Goal: Task Accomplishment & Management: Use online tool/utility

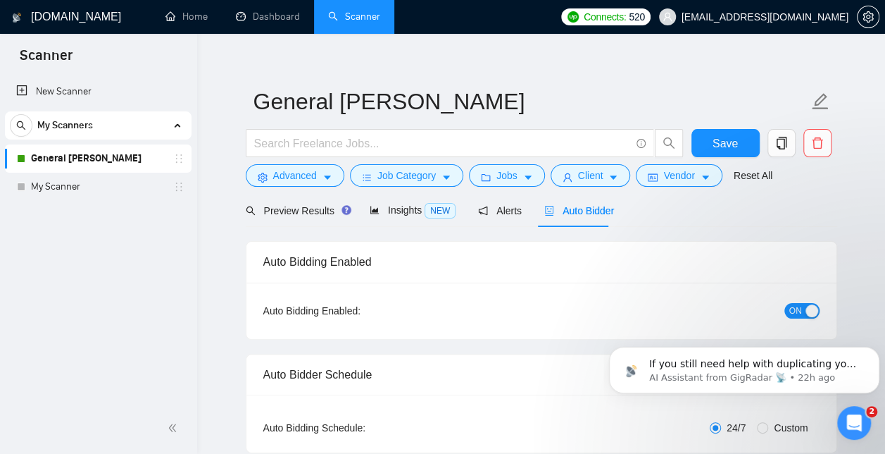
scroll to position [1, 0]
click at [275, 12] on link "Dashboard" at bounding box center [268, 17] width 64 height 12
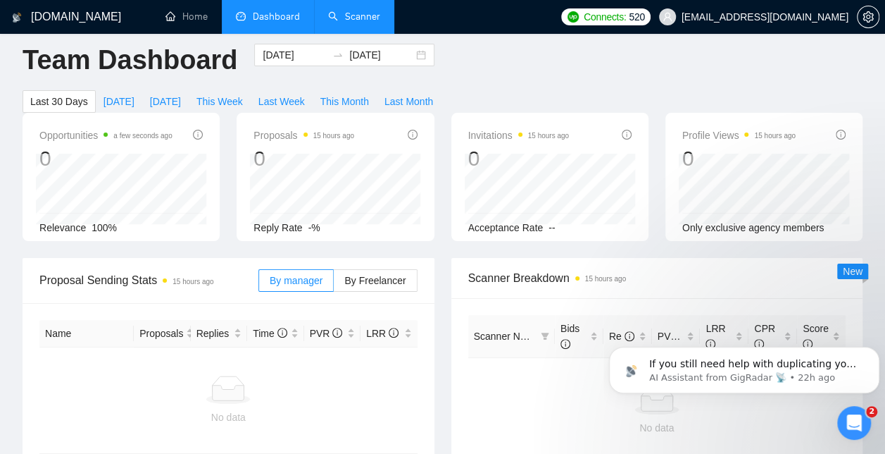
click at [354, 21] on link "Scanner" at bounding box center [354, 17] width 52 height 12
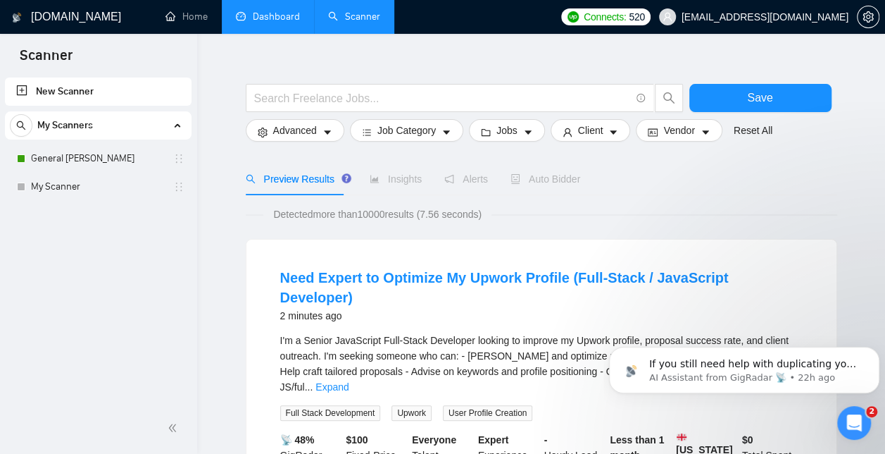
scroll to position [18, 0]
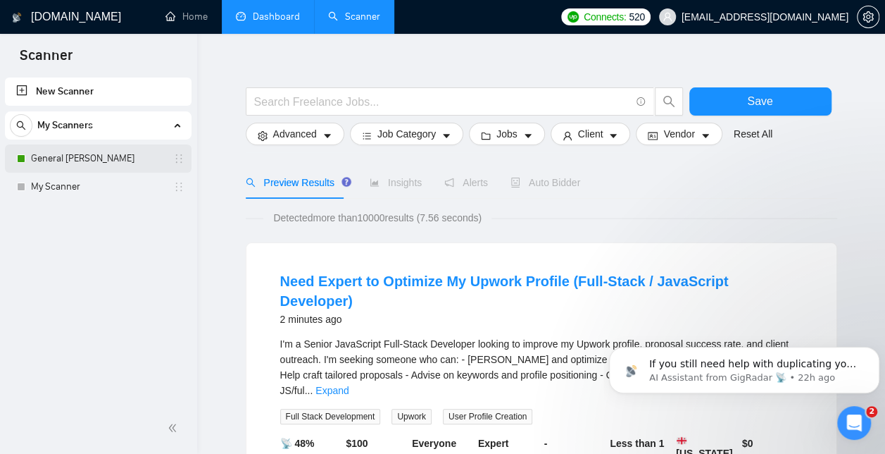
click at [118, 158] on link "General [PERSON_NAME]" at bounding box center [98, 158] width 134 height 28
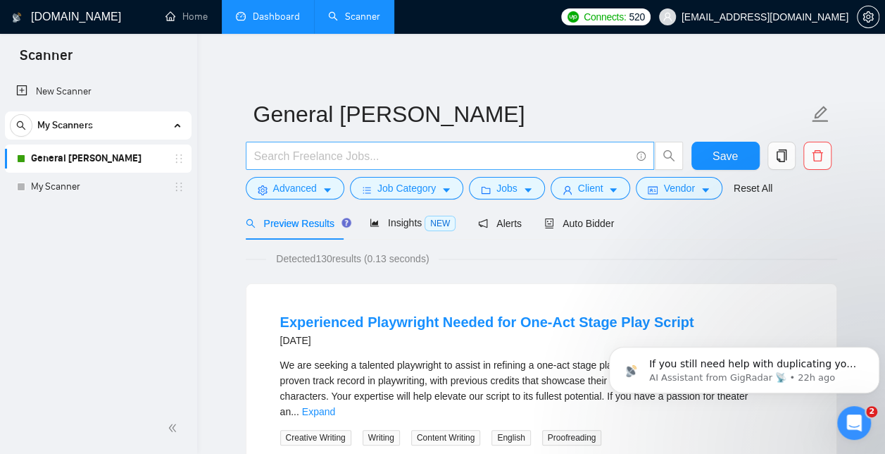
click at [293, 155] on input "text" at bounding box center [442, 156] width 376 height 18
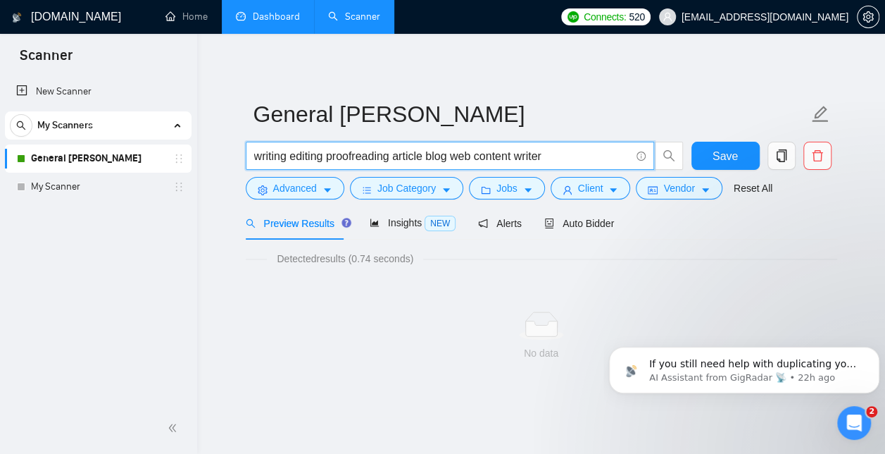
drag, startPoint x: 293, startPoint y: 155, endPoint x: 571, endPoint y: 147, distance: 278.4
click at [571, 147] on input "writing editing proofreading article blog web content writer" at bounding box center [442, 156] width 376 height 18
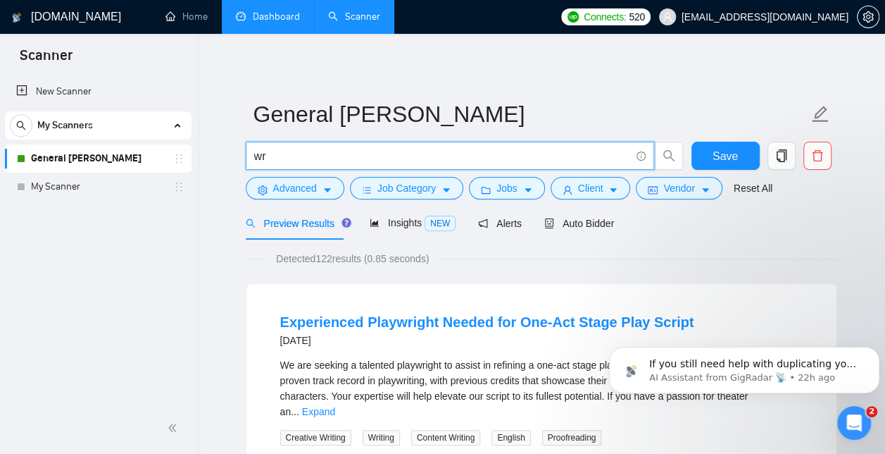
type input "w"
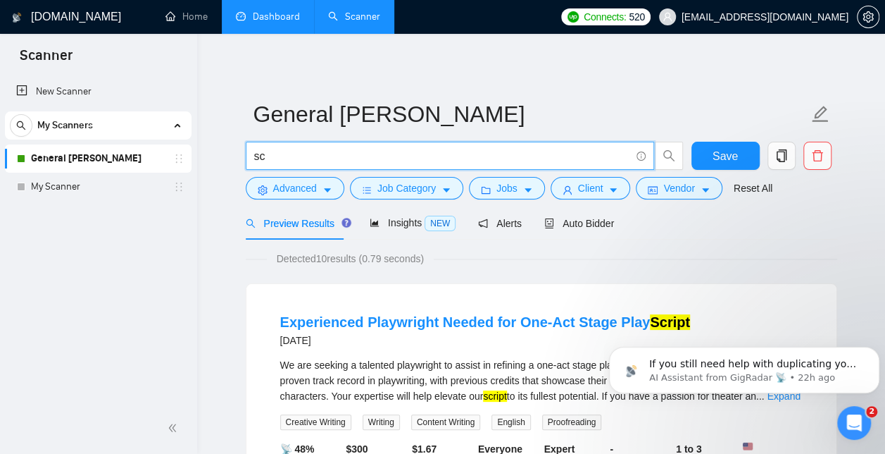
type input "s"
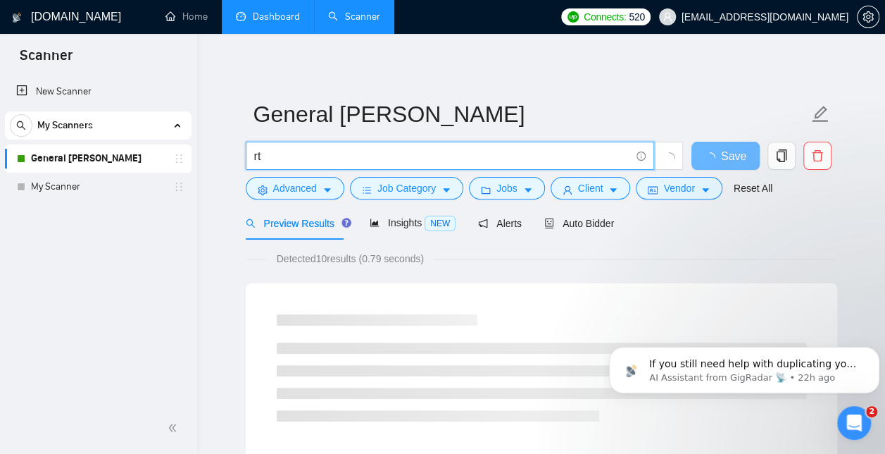
type input "r"
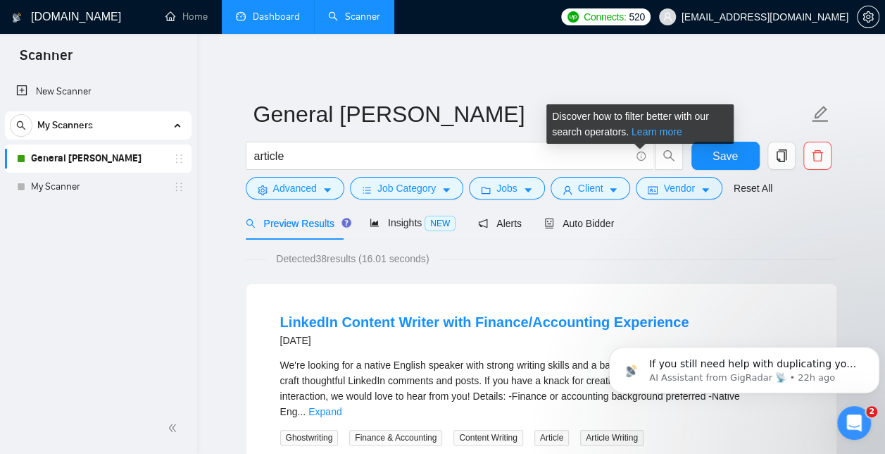
click at [649, 126] on link "Learn more" at bounding box center [657, 131] width 51 height 11
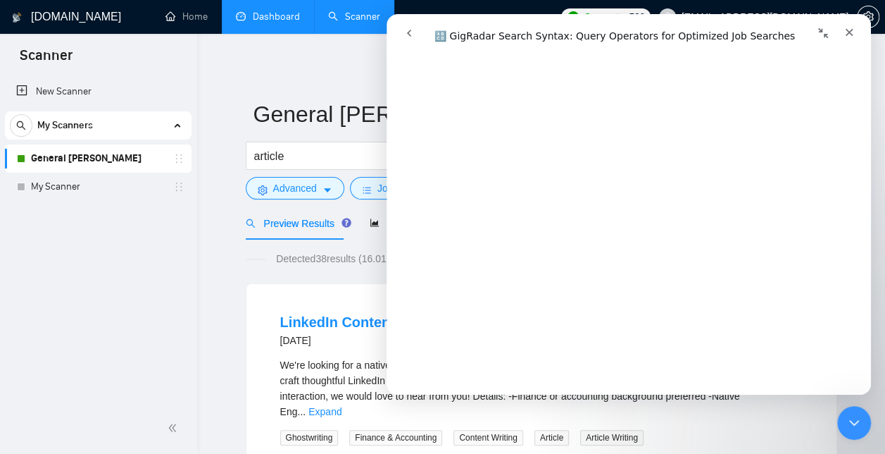
scroll to position [280, 0]
click at [309, 164] on input "article" at bounding box center [442, 156] width 376 height 18
type input "a"
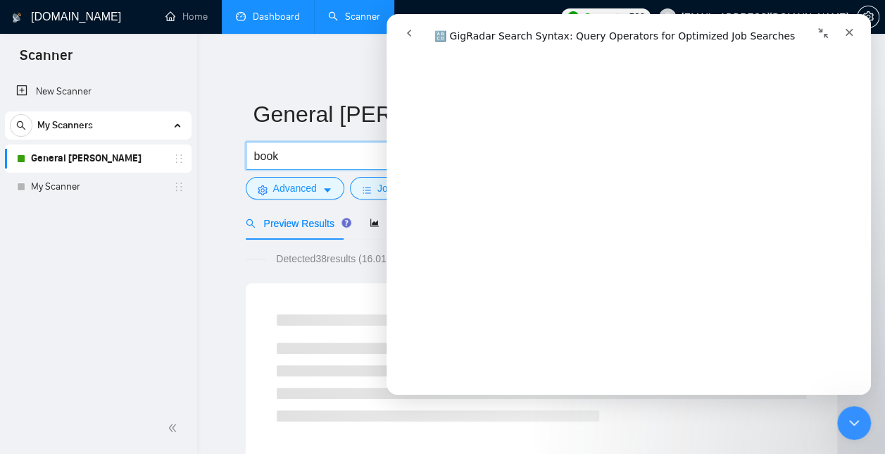
click at [823, 35] on icon "Collapse window" at bounding box center [823, 32] width 11 height 11
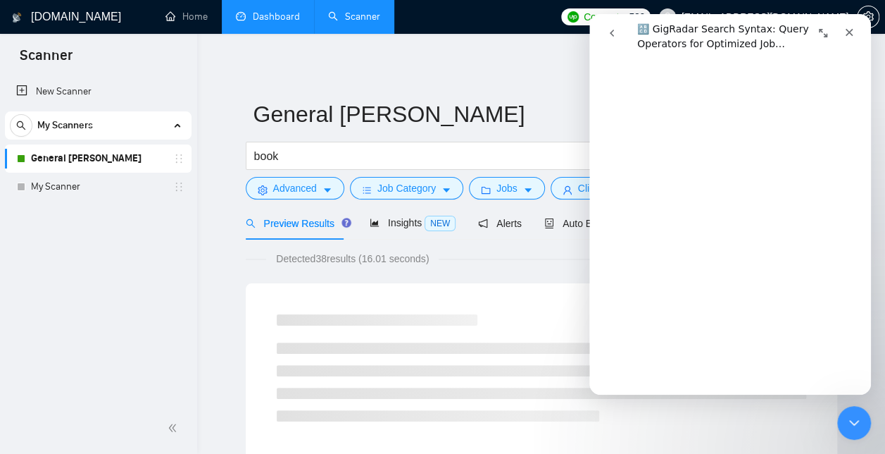
scroll to position [297, 0]
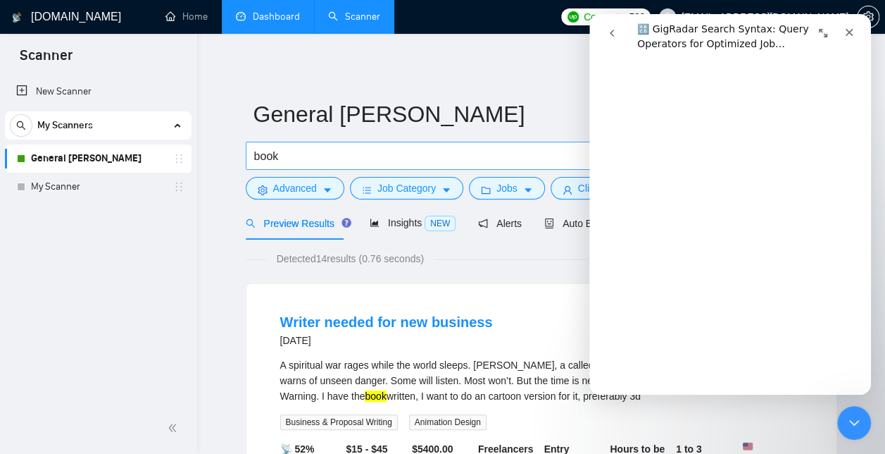
click at [280, 158] on input "book" at bounding box center [442, 156] width 376 height 18
type input "b"
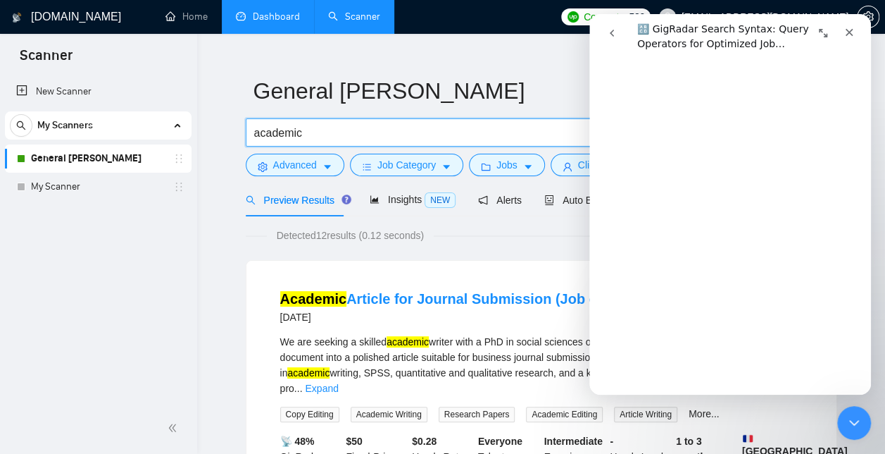
scroll to position [22, 0]
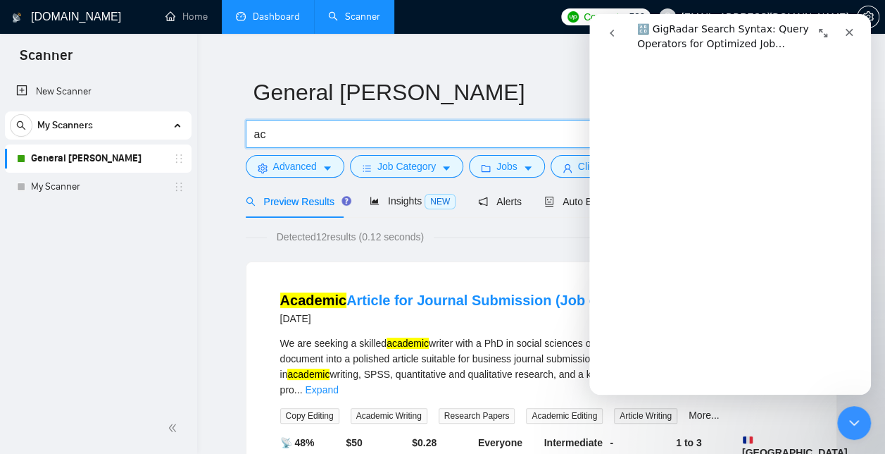
type input "a"
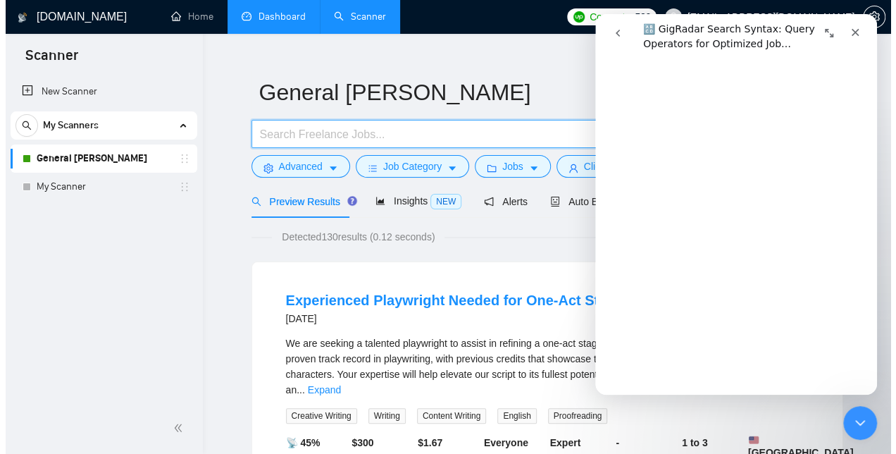
scroll to position [473, 0]
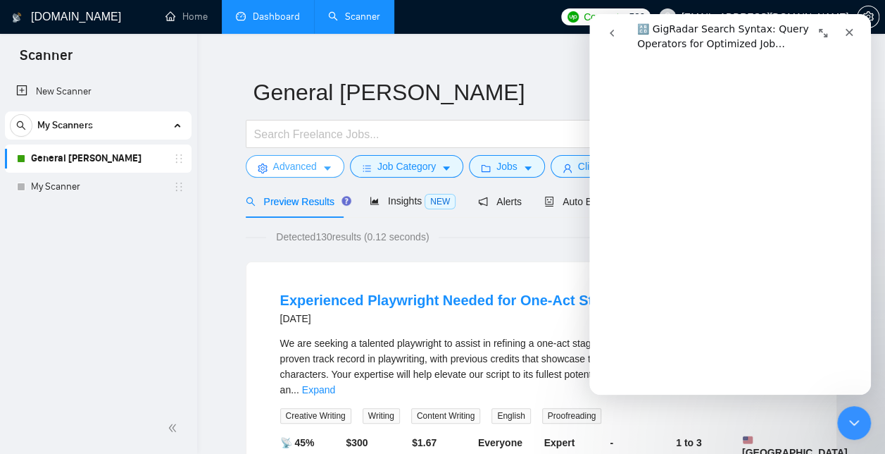
click at [325, 163] on icon "caret-down" at bounding box center [328, 168] width 10 height 10
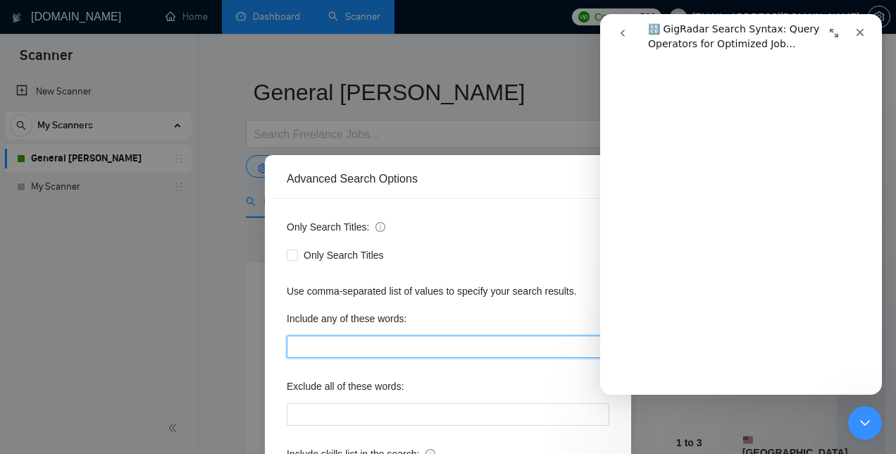
click at [321, 340] on input "text" at bounding box center [448, 346] width 323 height 23
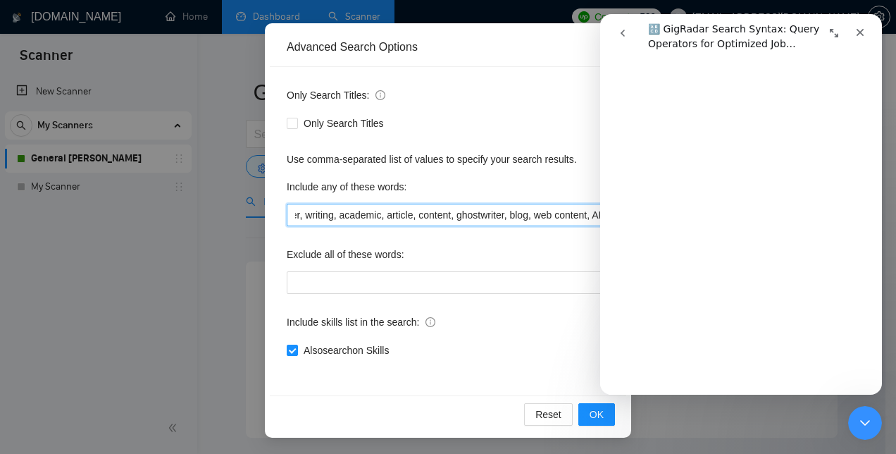
type input "writer, writing, academic, article, content, ghostwriter, blog, web content, AI"
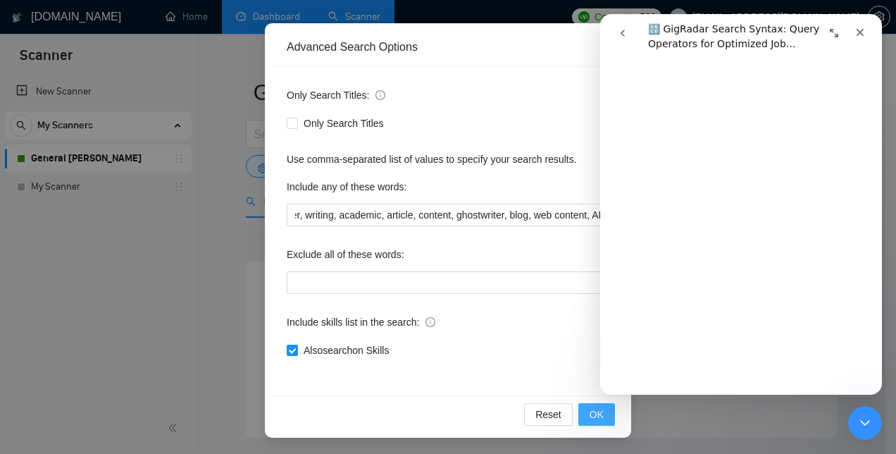
click at [590, 405] on button "OK" at bounding box center [596, 414] width 37 height 23
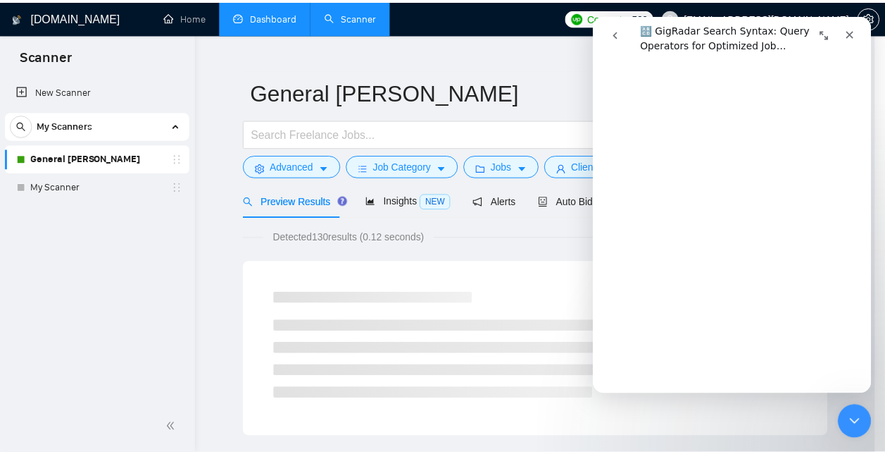
scroll to position [61, 0]
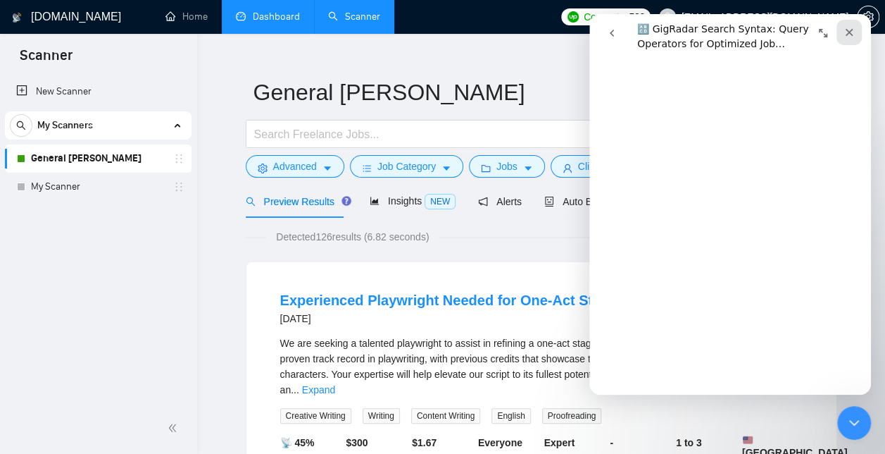
click at [849, 31] on icon "Close" at bounding box center [850, 33] width 8 height 8
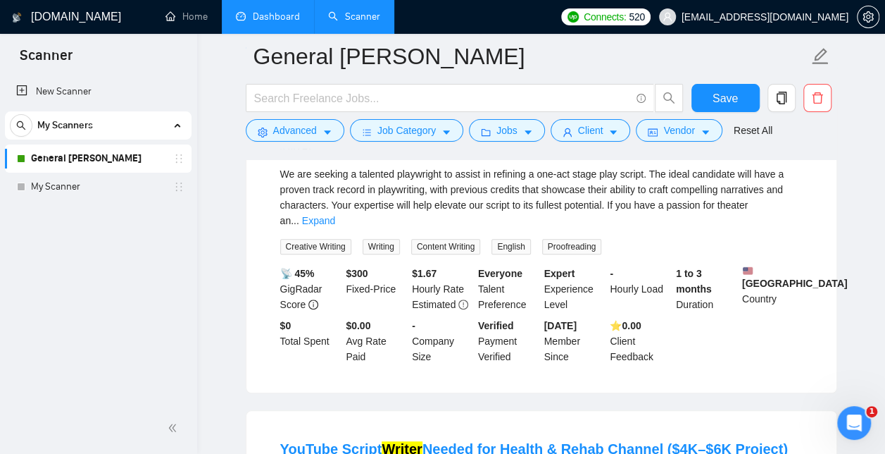
scroll to position [0, 0]
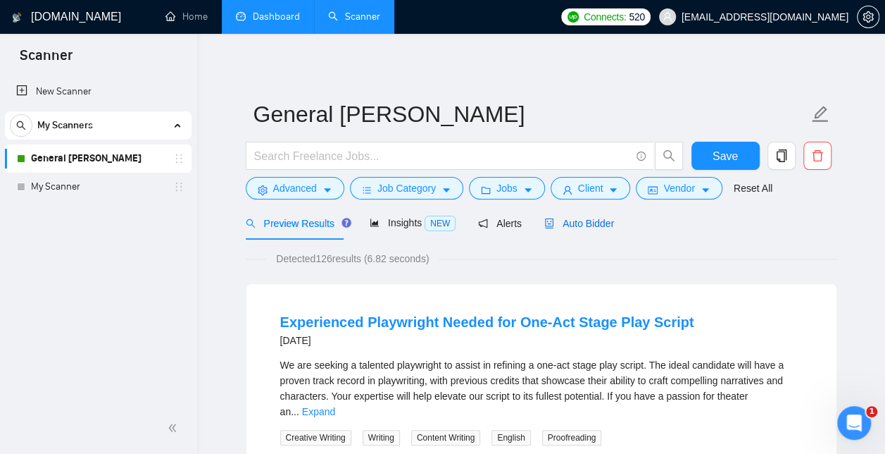
click at [594, 223] on span "Auto Bidder" at bounding box center [579, 223] width 70 height 11
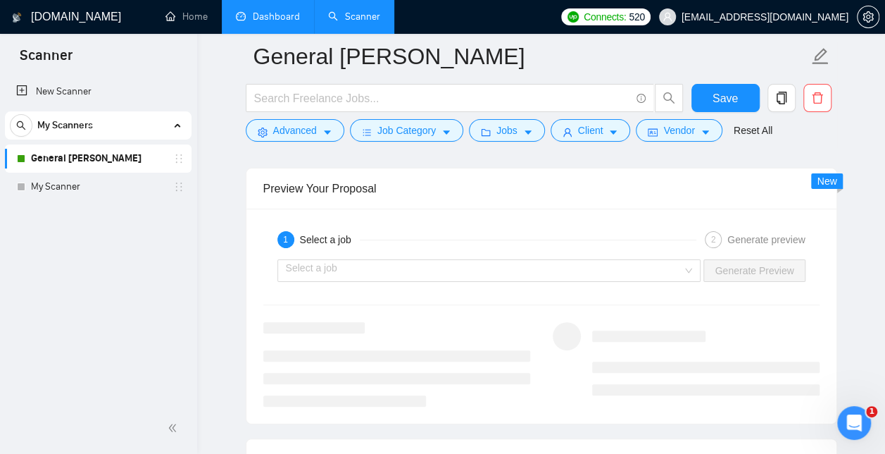
scroll to position [2695, 0]
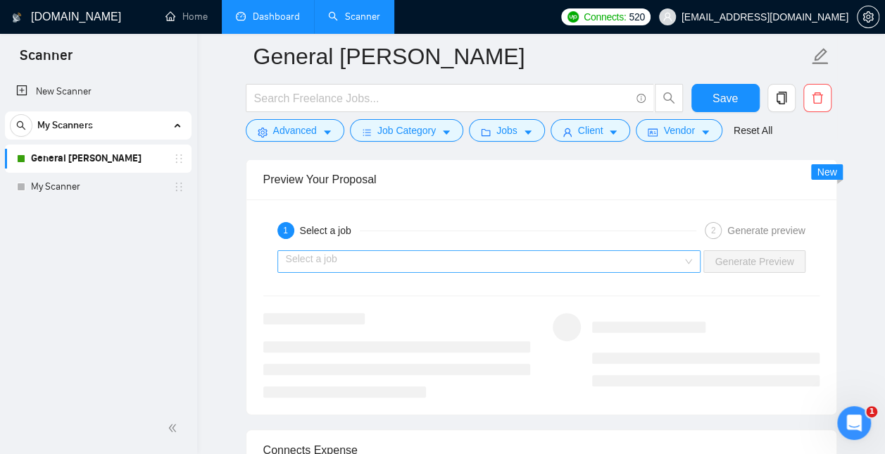
click at [671, 258] on input "search" at bounding box center [484, 261] width 397 height 21
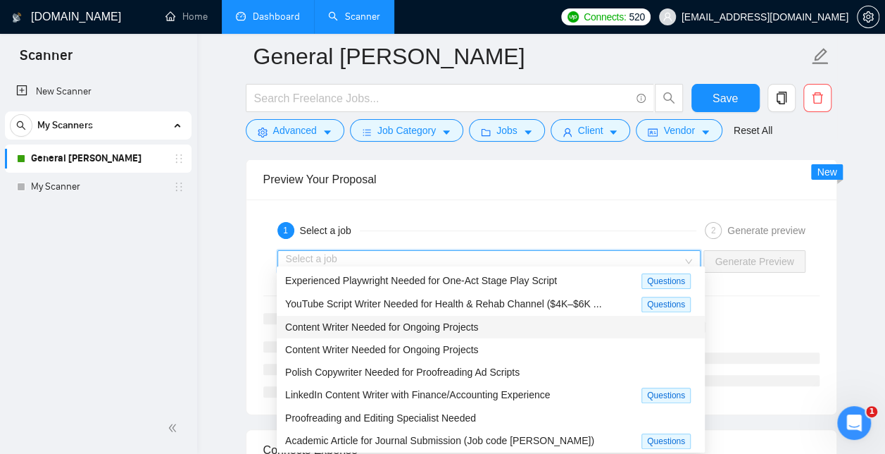
click at [487, 328] on div "Content Writer Needed for Ongoing Projects" at bounding box center [490, 326] width 411 height 15
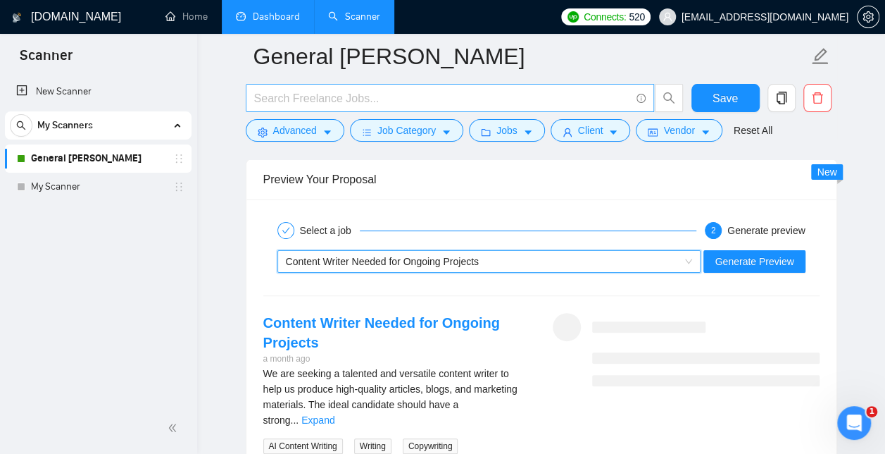
click at [321, 94] on input "text" at bounding box center [442, 98] width 376 height 18
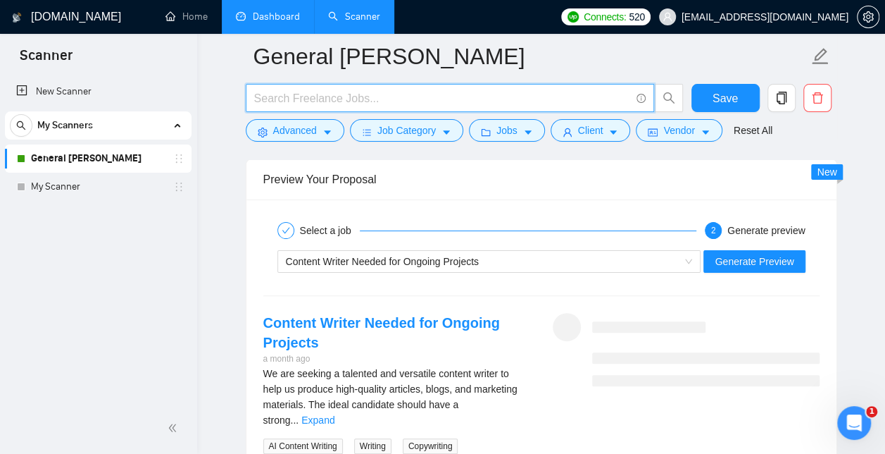
paste input "writer | writing | copywriter | copywriting | "content writer" | "content writi…"
type input "writer | writing | copywriter | copywriting | "content writer" | "content writi…"
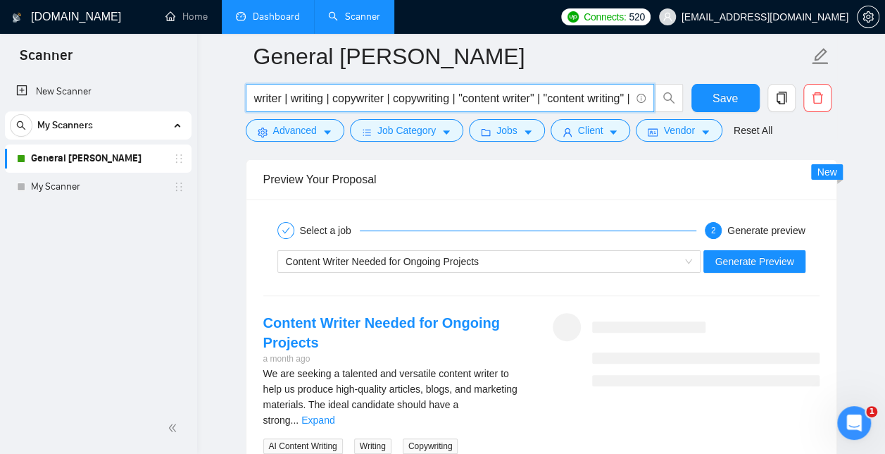
drag, startPoint x: 630, startPoint y: 96, endPoint x: 210, endPoint y: 97, distance: 419.8
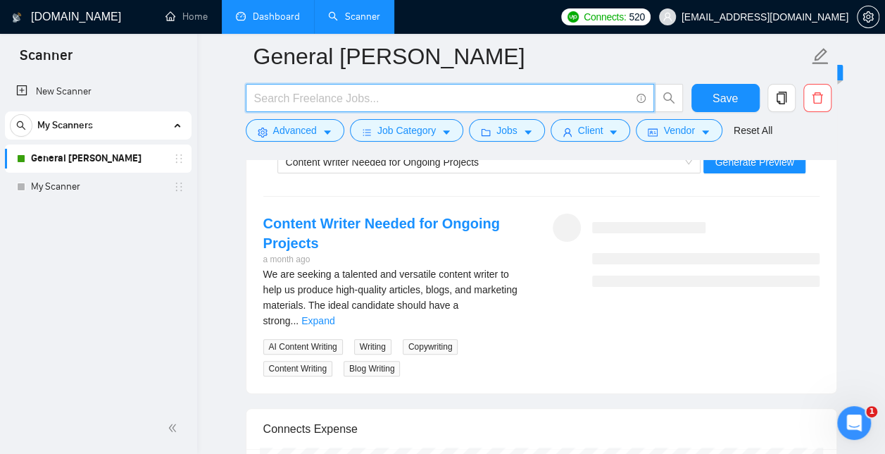
paste input "writer | writing | copywriter | copywriting | "content writer" | "content writi…"
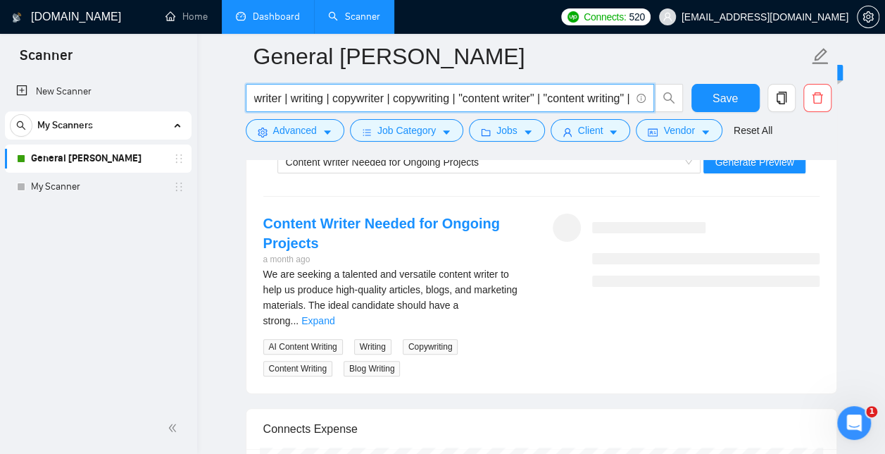
scroll to position [0, 818]
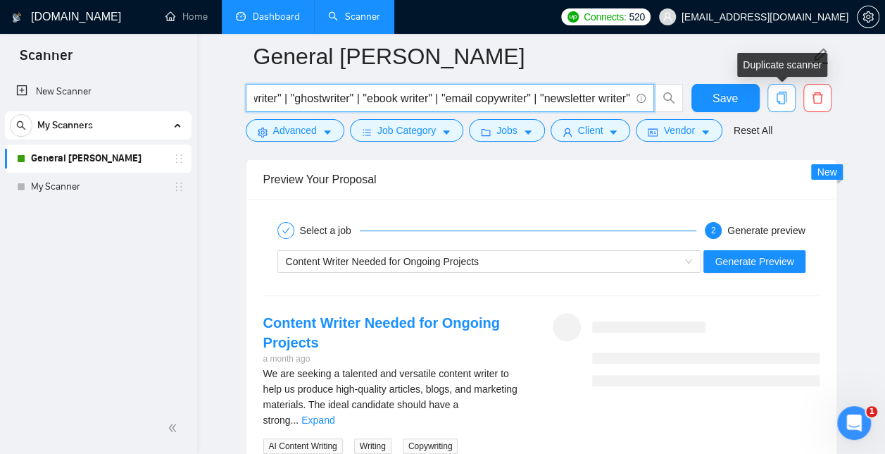
drag, startPoint x: 368, startPoint y: 99, endPoint x: 785, endPoint y: 99, distance: 417.7
click at [785, 99] on div "writer | writing | copywriter | copywriting | "content writer" | "content writi…" at bounding box center [539, 101] width 592 height 35
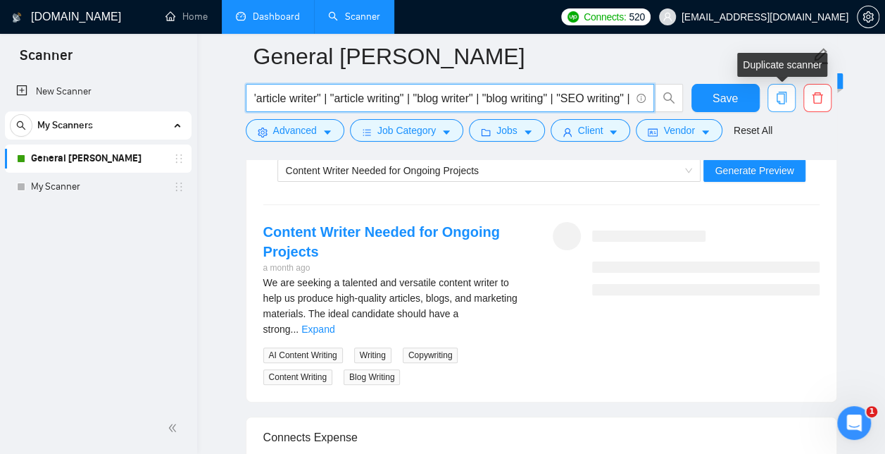
type input "writer | writing | copywriter | copywriting | "content writer" | "content writi…"
click at [630, 99] on input "writer | writing | copywriter | copywriting | "content writer" | "content writi…" at bounding box center [442, 98] width 376 height 18
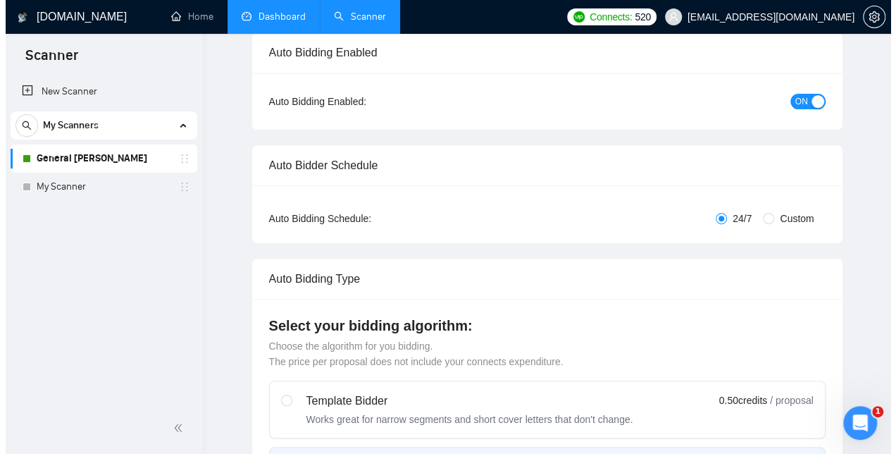
scroll to position [0, 0]
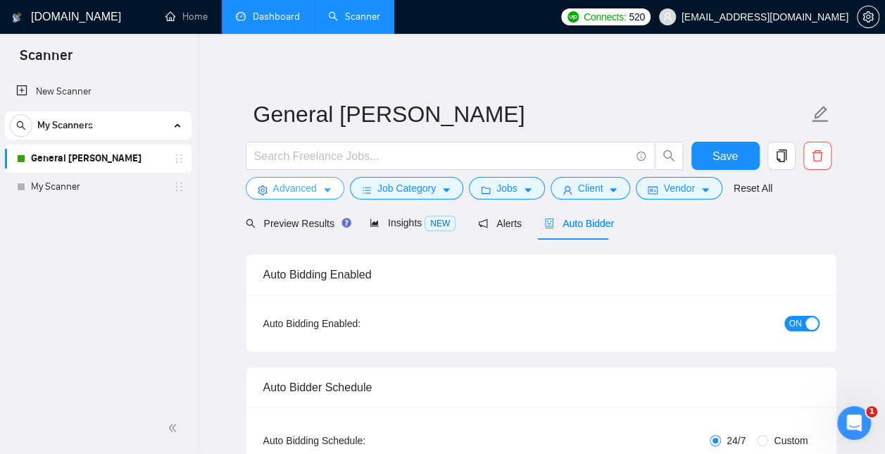
click at [316, 186] on button "Advanced" at bounding box center [295, 188] width 99 height 23
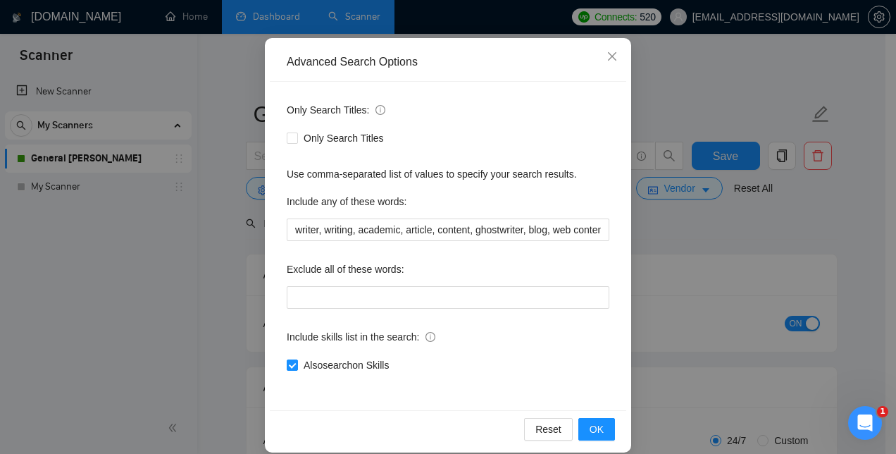
scroll to position [112, 0]
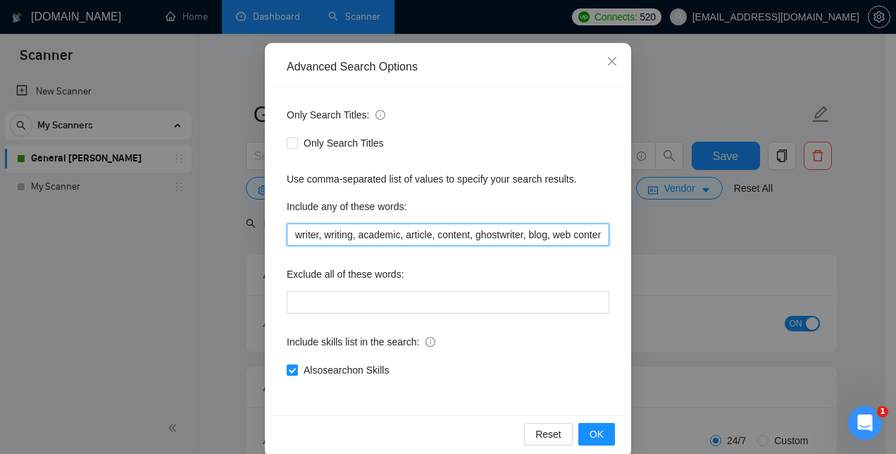
click at [442, 240] on input "writer, writing, academic, article, content, ghostwriter, blog, web content, AI" at bounding box center [448, 234] width 323 height 23
drag, startPoint x: 351, startPoint y: 230, endPoint x: 757, endPoint y: 258, distance: 407.4
click at [757, 258] on div "Advanced Search Options Only Search Titles: Only Search Titles Use comma-separa…" at bounding box center [448, 227] width 896 height 454
type input "w"
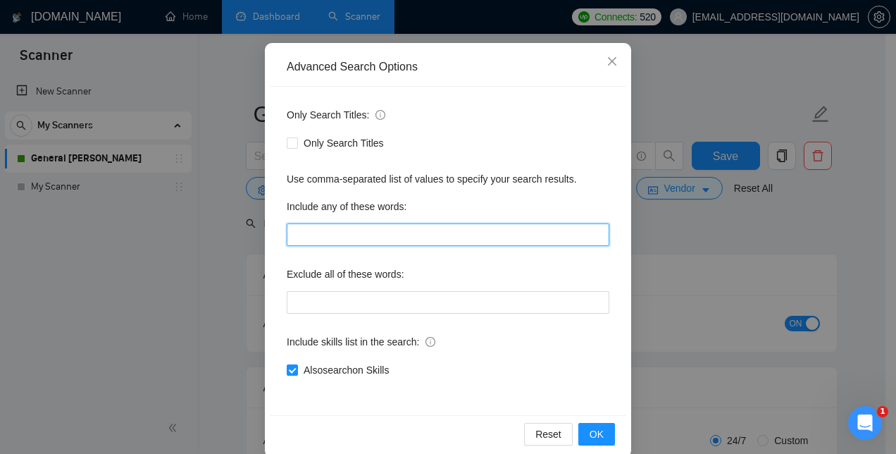
scroll to position [0, 0]
paste input "writer | writing | copywriter | copywriting | "content writer" | "content writi…"
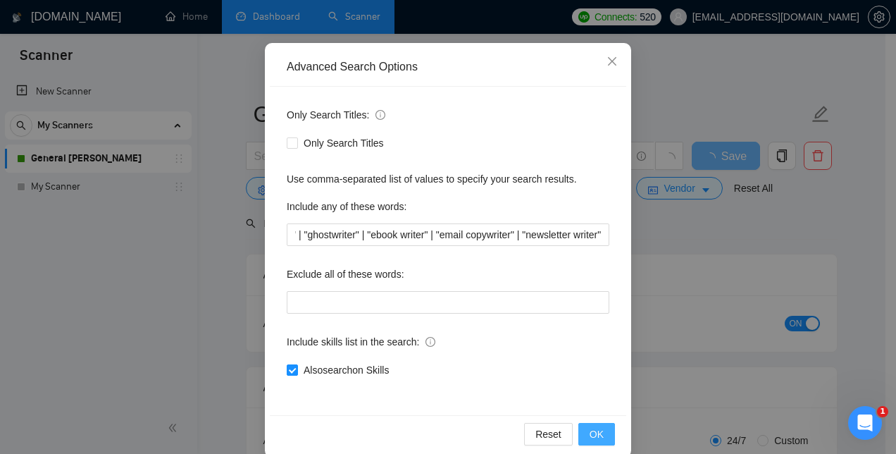
click at [590, 430] on span "OK" at bounding box center [597, 433] width 14 height 15
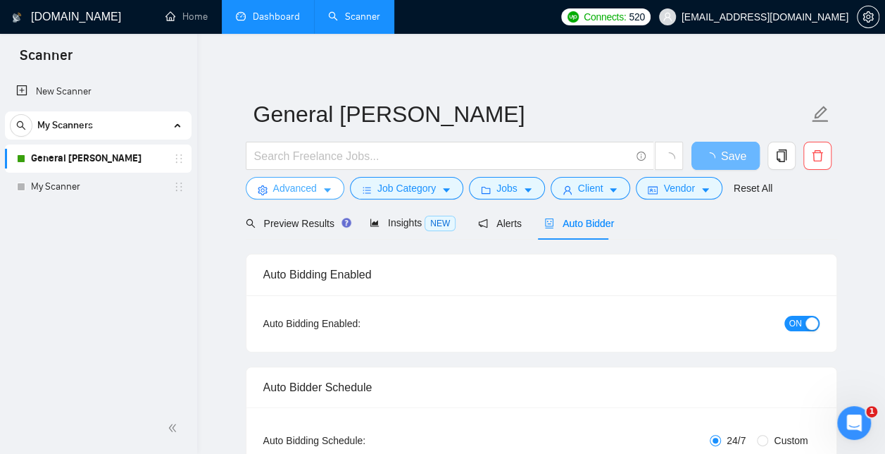
scroll to position [0, 0]
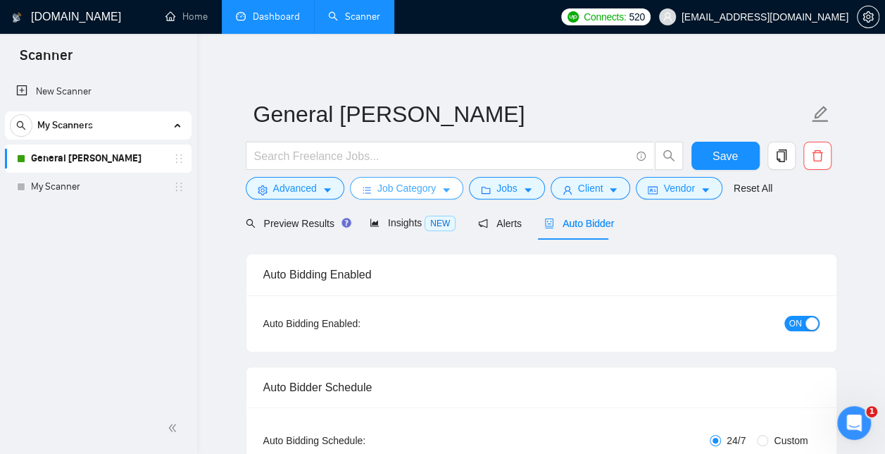
click at [430, 183] on span "Job Category" at bounding box center [407, 187] width 58 height 15
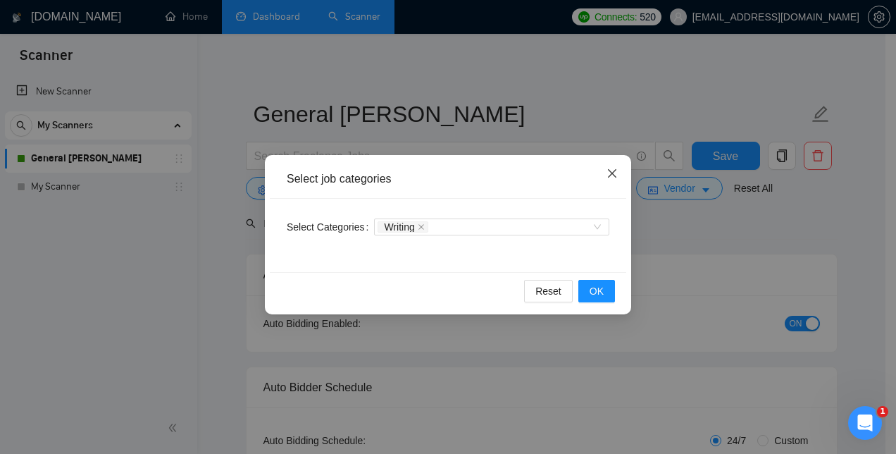
click at [610, 175] on icon "close" at bounding box center [612, 173] width 8 height 8
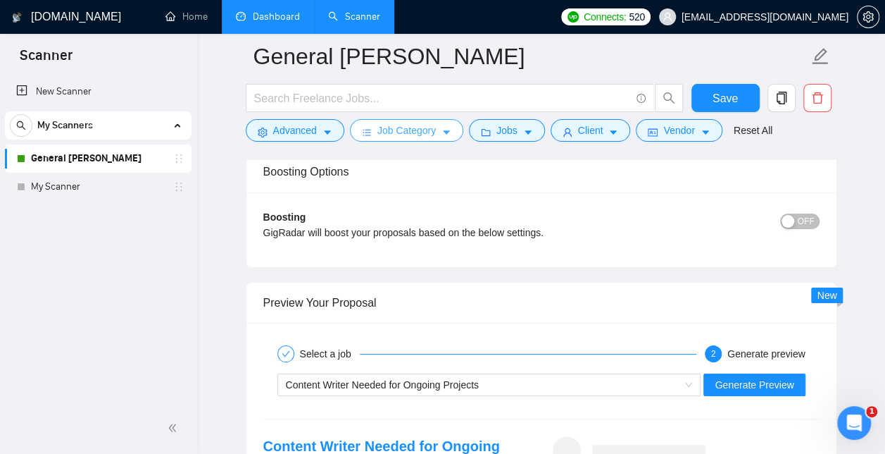
scroll to position [2635, 0]
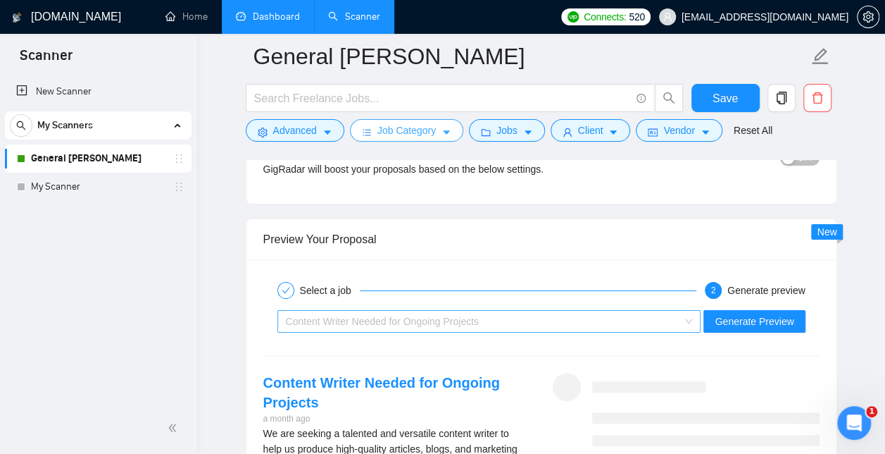
click at [698, 310] on div "Content Writer Needed for Ongoing Projects" at bounding box center [490, 321] width 424 height 23
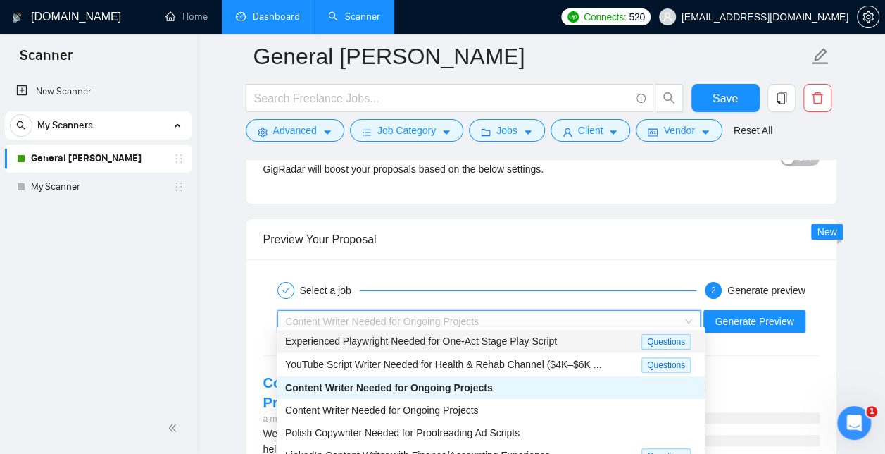
click at [536, 338] on span "Experienced Playwright Needed for One-Act Stage Play Script" at bounding box center [421, 340] width 272 height 11
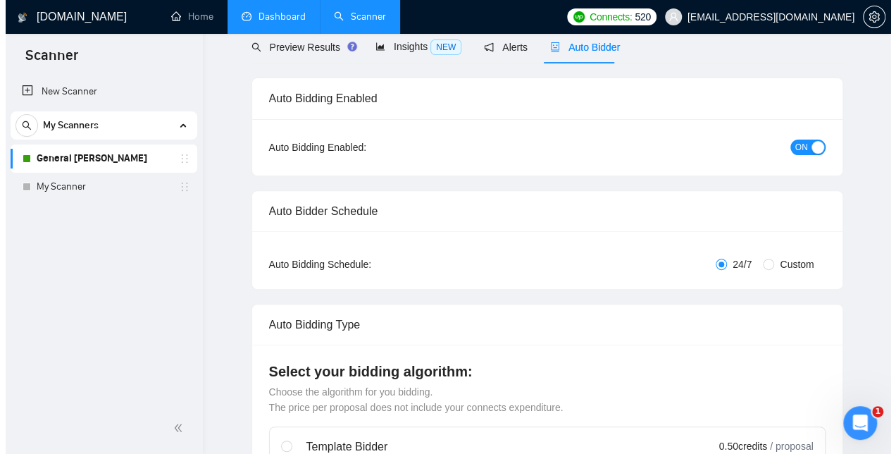
scroll to position [0, 0]
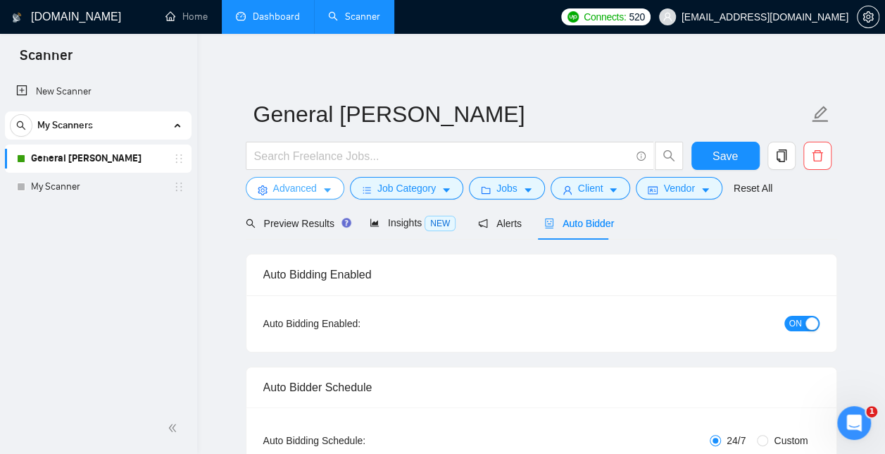
click at [306, 187] on span "Advanced" at bounding box center [295, 187] width 44 height 15
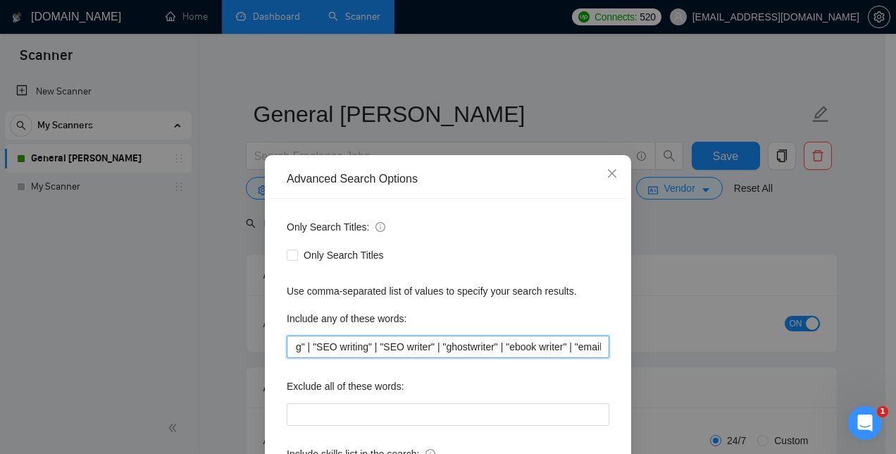
scroll to position [0, 739]
drag, startPoint x: 397, startPoint y: 348, endPoint x: 745, endPoint y: 358, distance: 348.1
click at [745, 358] on div "Advanced Search Options Only Search Titles: Only Search Titles Use comma-separa…" at bounding box center [448, 227] width 896 height 454
type input "w"
click at [408, 342] on input "text" at bounding box center [448, 346] width 323 height 23
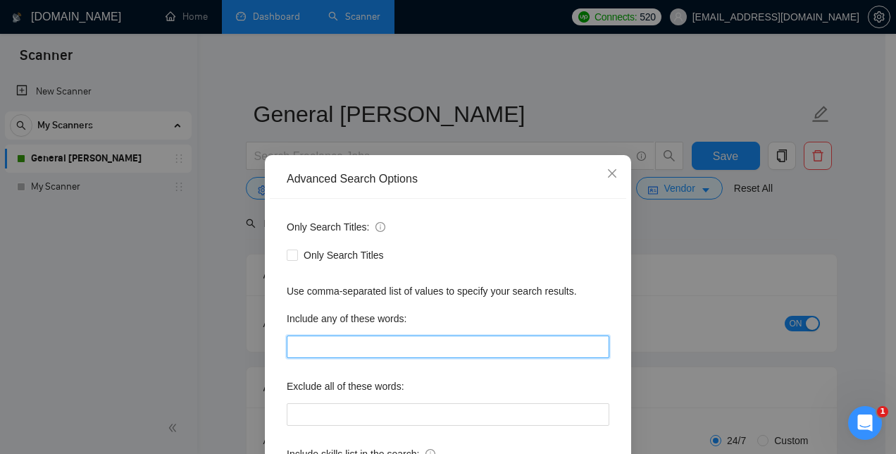
click at [365, 344] on input "text" at bounding box center [448, 346] width 323 height 23
click at [220, 335] on div "Advanced Search Options Only Search Titles: Only Search Titles Use comma-separa…" at bounding box center [448, 227] width 896 height 454
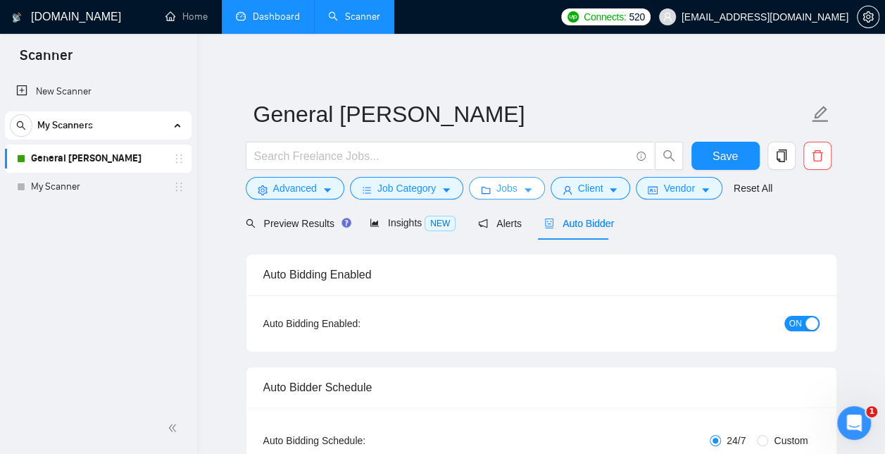
click at [530, 191] on button "Jobs" at bounding box center [507, 188] width 76 height 23
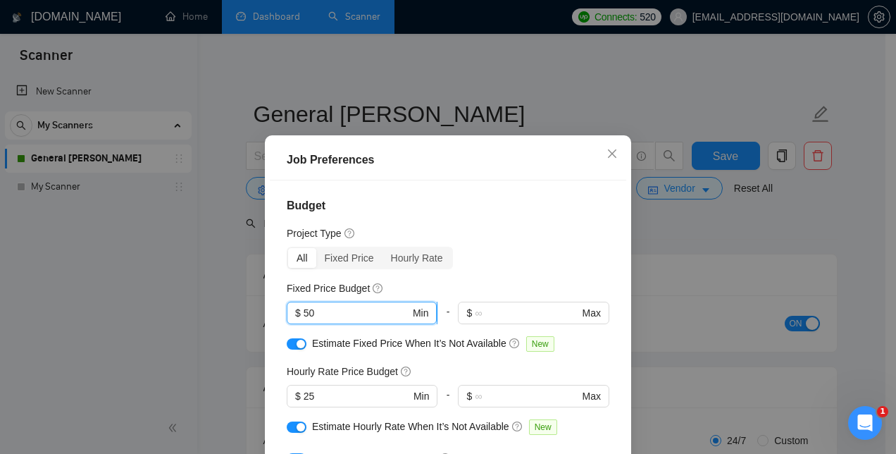
click at [321, 316] on input "50" at bounding box center [357, 312] width 106 height 15
type input "5"
type input "25"
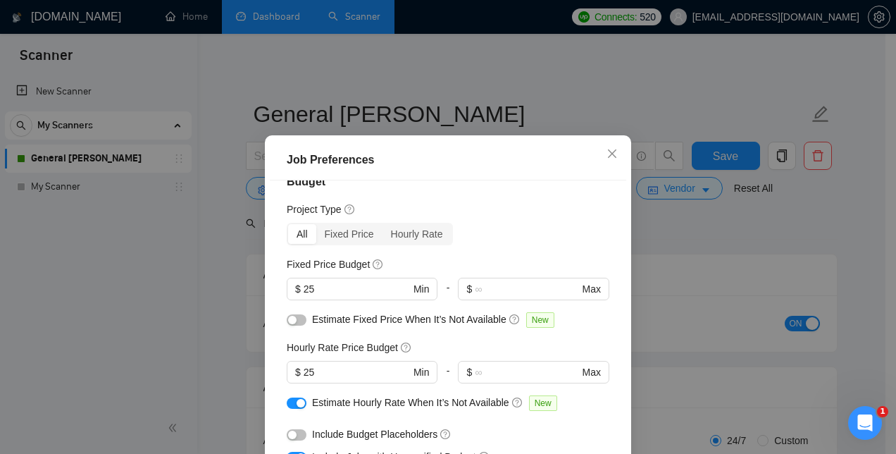
click at [410, 152] on div "Job Preferences" at bounding box center [448, 159] width 323 height 17
click at [280, 321] on div "Budget Project Type All Fixed Price Hourly Rate Fixed Price Budget $ 25 Min - $…" at bounding box center [448, 339] width 356 height 318
click at [287, 321] on button "button" at bounding box center [297, 319] width 20 height 11
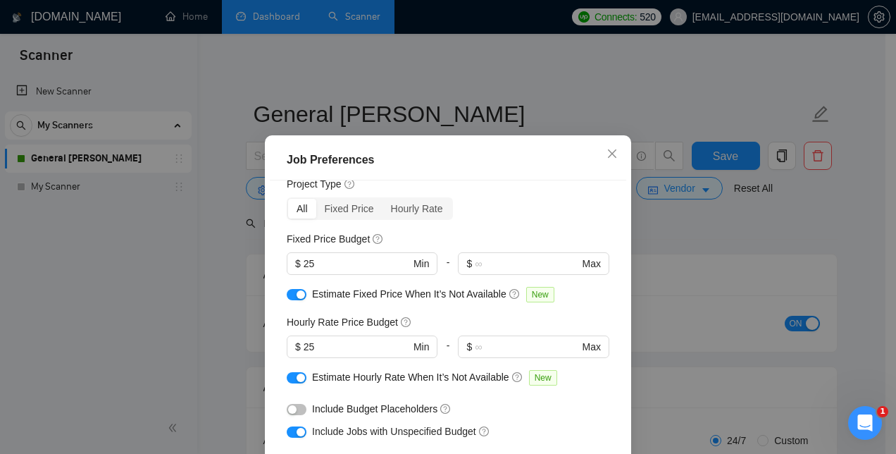
scroll to position [51, 0]
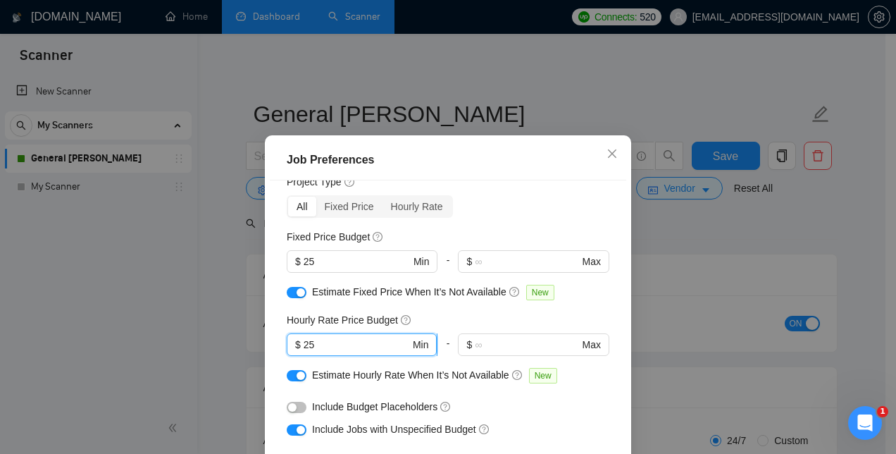
click at [317, 342] on input "25" at bounding box center [357, 344] width 106 height 15
type input "20"
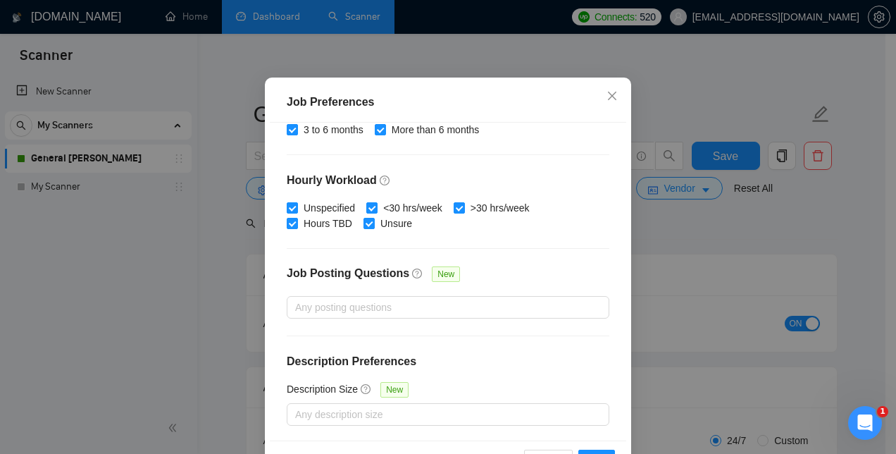
scroll to position [106, 0]
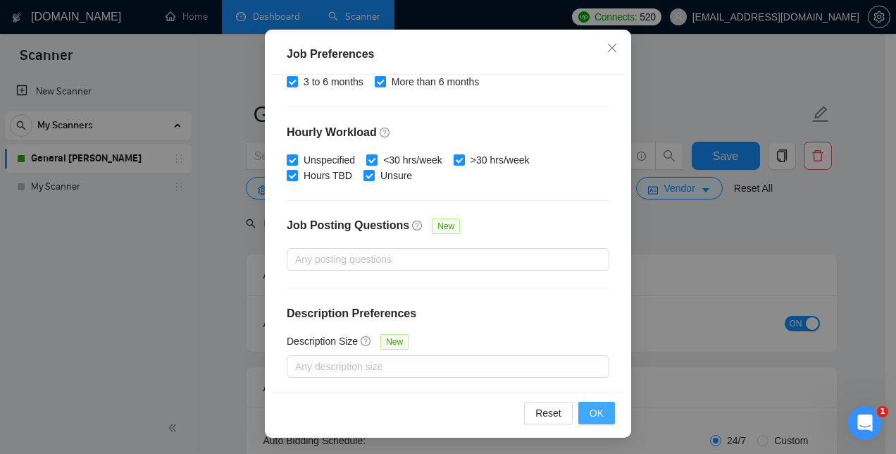
click at [596, 413] on span "OK" at bounding box center [597, 412] width 14 height 15
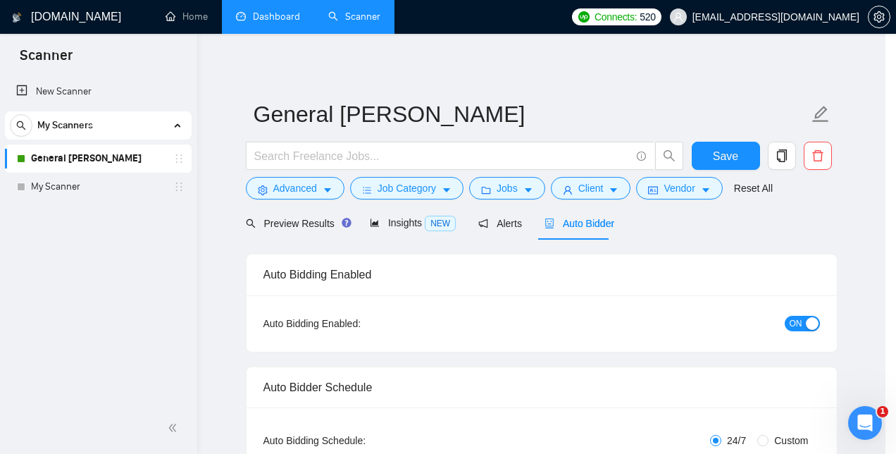
scroll to position [55, 0]
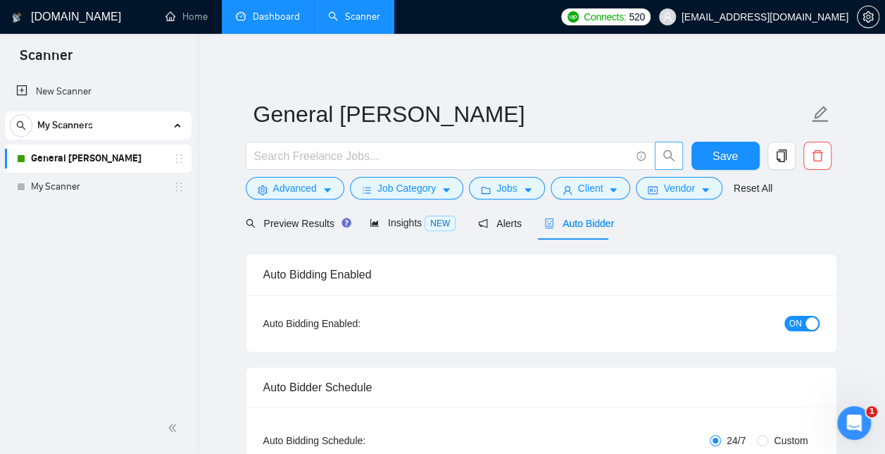
click at [668, 159] on icon "search" at bounding box center [669, 155] width 13 height 13
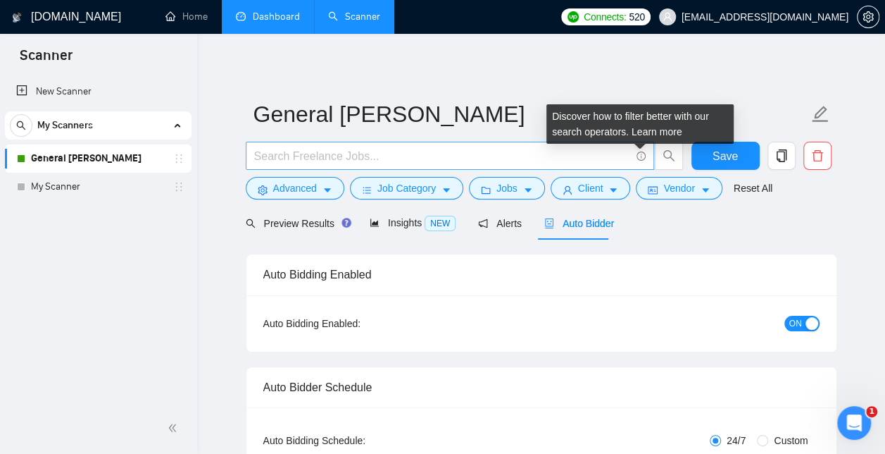
click at [639, 156] on icon "info-circle" at bounding box center [641, 155] width 9 height 9
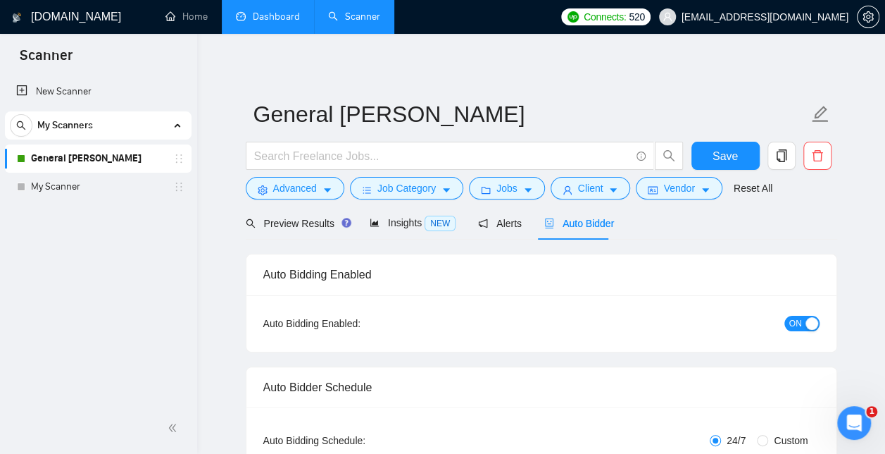
click at [582, 206] on div "Auto Bidder" at bounding box center [579, 222] width 70 height 33
drag, startPoint x: 582, startPoint y: 206, endPoint x: 575, endPoint y: 196, distance: 12.3
click at [578, 196] on span "Client" at bounding box center [590, 187] width 25 height 15
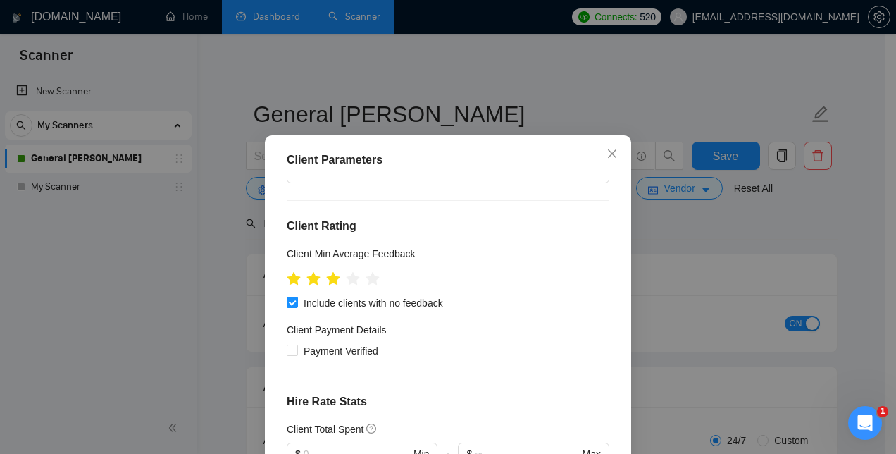
scroll to position [164, 0]
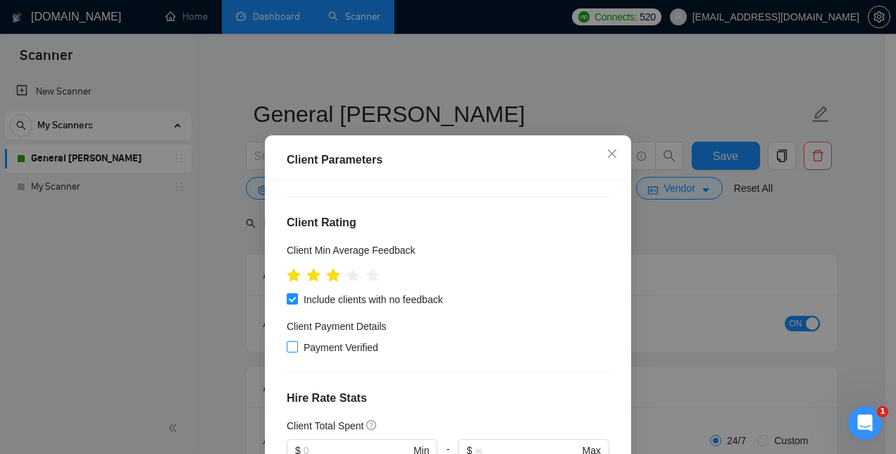
click at [287, 341] on input "Payment Verified" at bounding box center [292, 346] width 10 height 10
checkbox input "true"
drag, startPoint x: 621, startPoint y: 287, endPoint x: 623, endPoint y: 316, distance: 29.0
click at [623, 316] on div "Client Parameters Client Location Include Client Countries Select Exclude Clien…" at bounding box center [448, 339] width 366 height 408
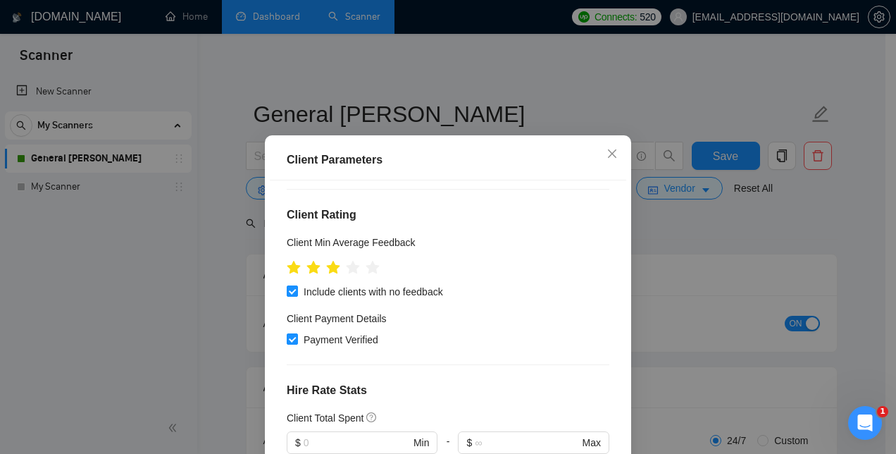
scroll to position [146, 0]
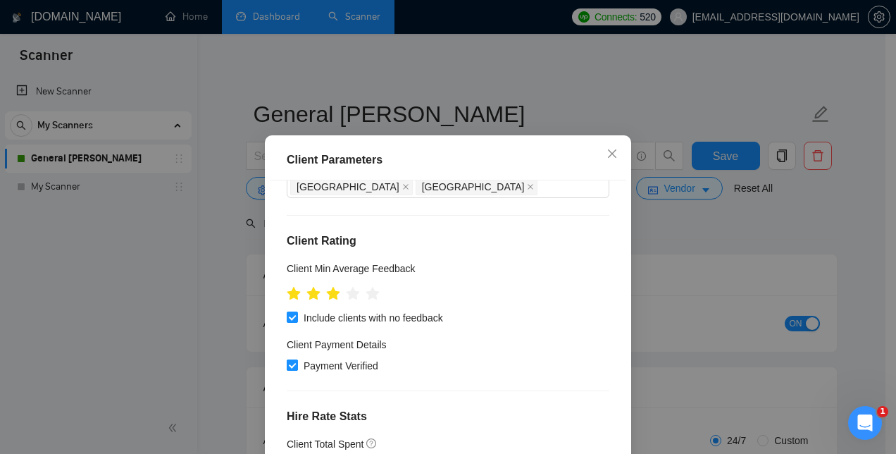
click at [287, 359] on input "Payment Verified" at bounding box center [292, 364] width 10 height 10
checkbox input "false"
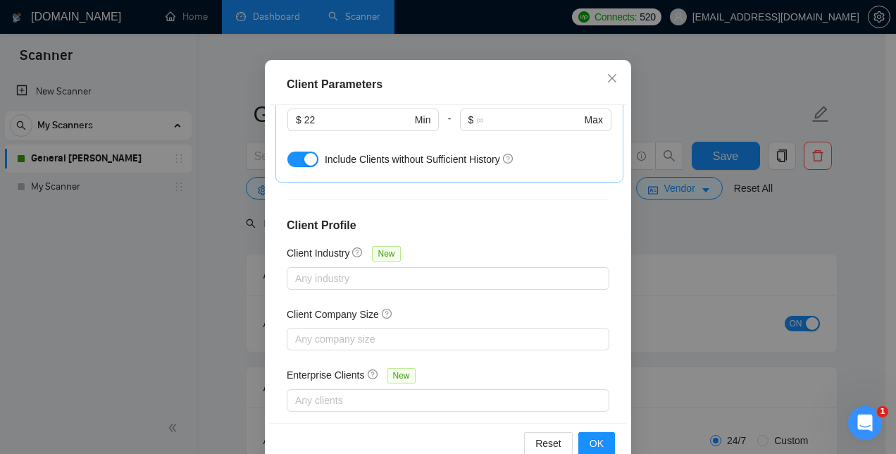
scroll to position [106, 0]
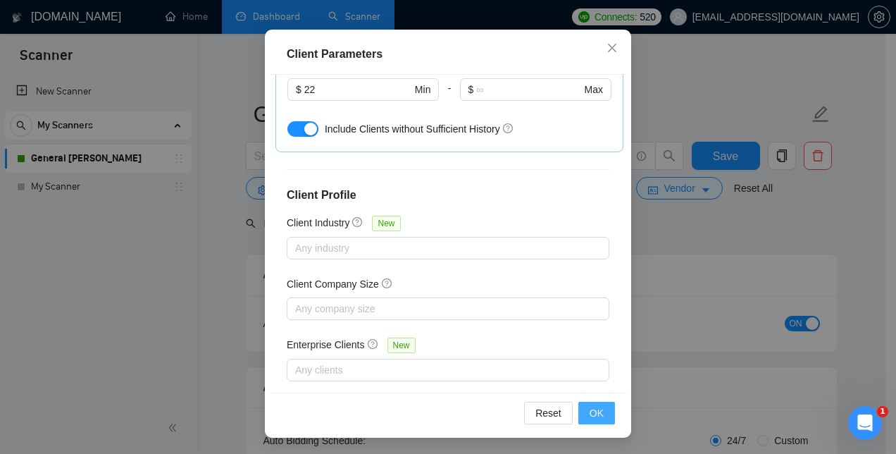
click at [597, 416] on span "OK" at bounding box center [597, 412] width 14 height 15
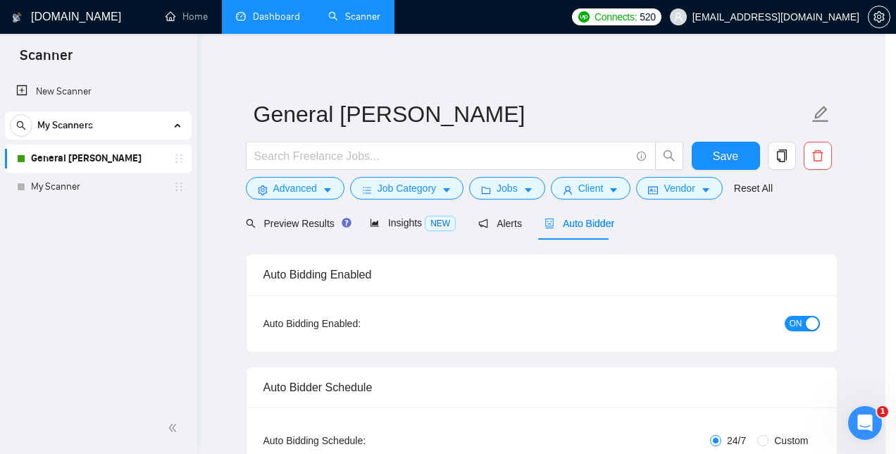
scroll to position [55, 0]
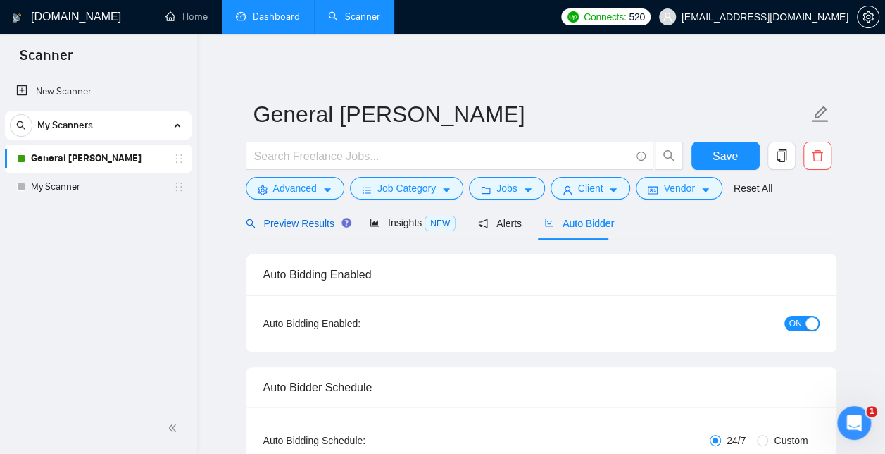
click at [281, 220] on span "Preview Results" at bounding box center [296, 223] width 101 height 11
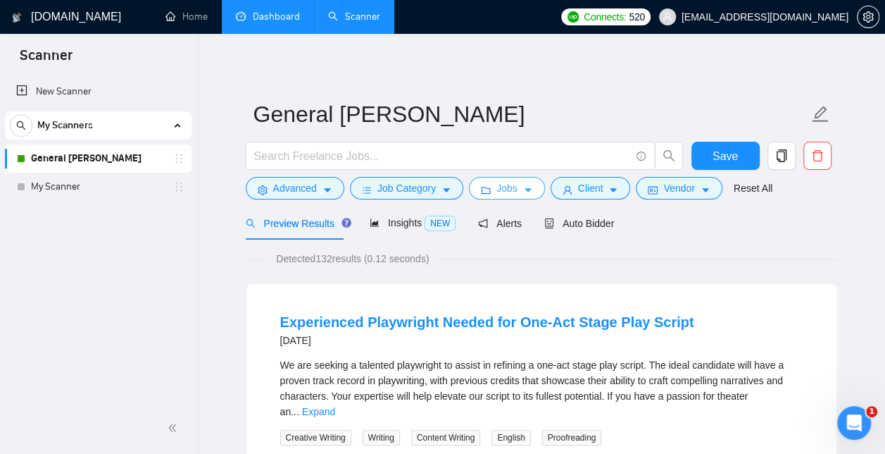
click at [497, 195] on span "Jobs" at bounding box center [507, 187] width 21 height 15
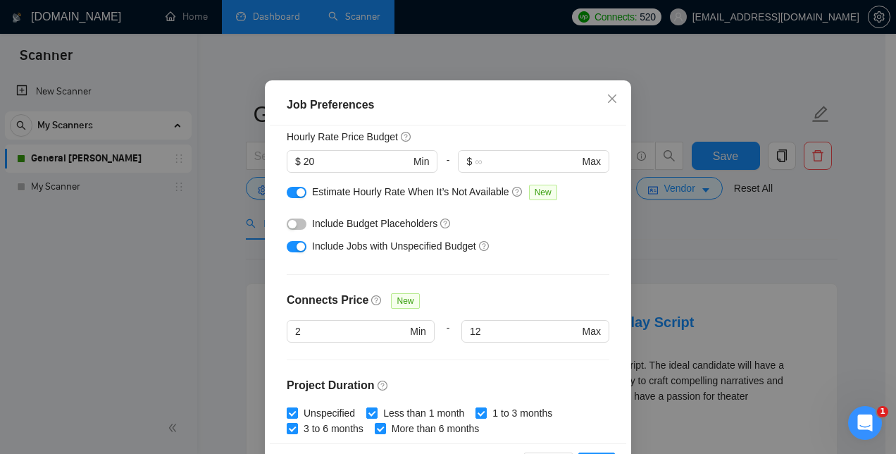
scroll to position [173, 0]
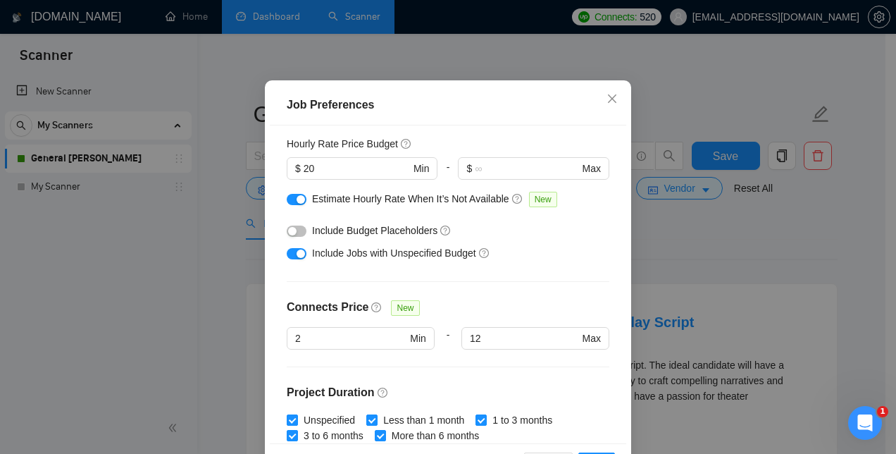
click at [288, 235] on div "button" at bounding box center [292, 231] width 8 height 8
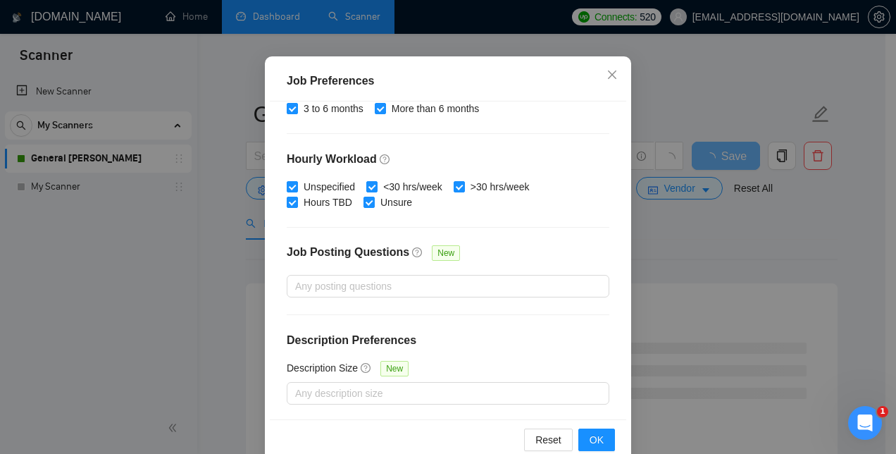
scroll to position [106, 0]
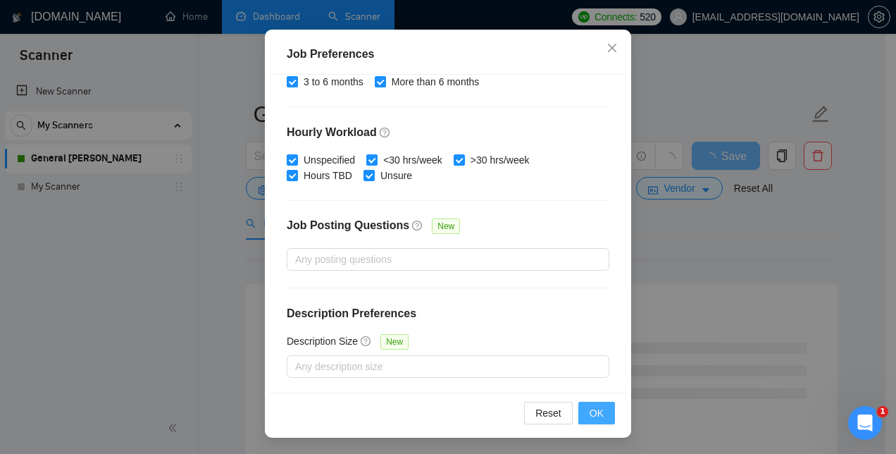
click at [597, 411] on span "OK" at bounding box center [597, 412] width 14 height 15
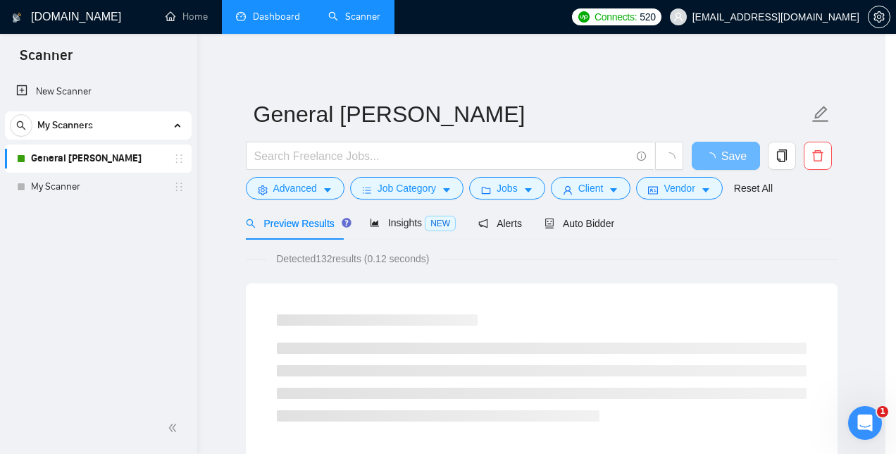
scroll to position [55, 0]
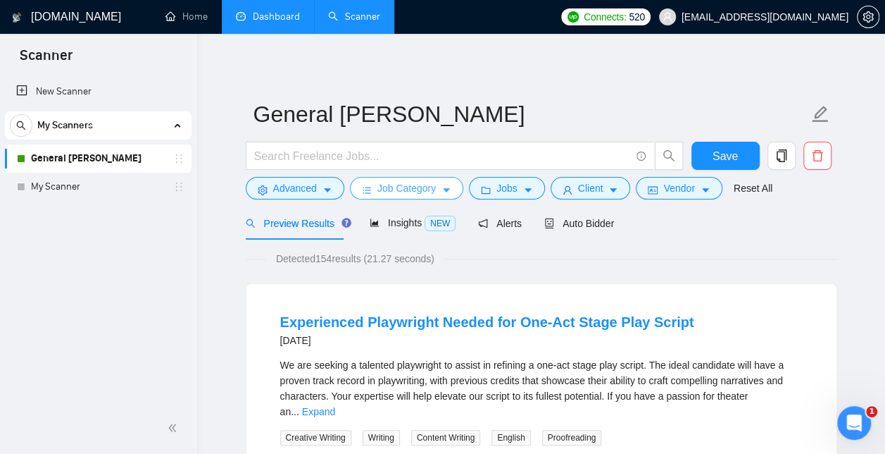
click at [434, 188] on button "Job Category" at bounding box center [406, 188] width 113 height 23
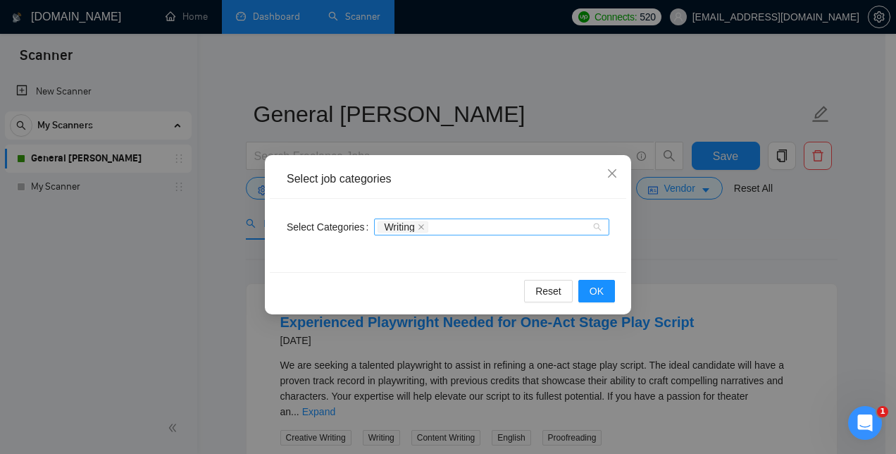
click at [554, 230] on div "Writing" at bounding box center [485, 227] width 214 height 14
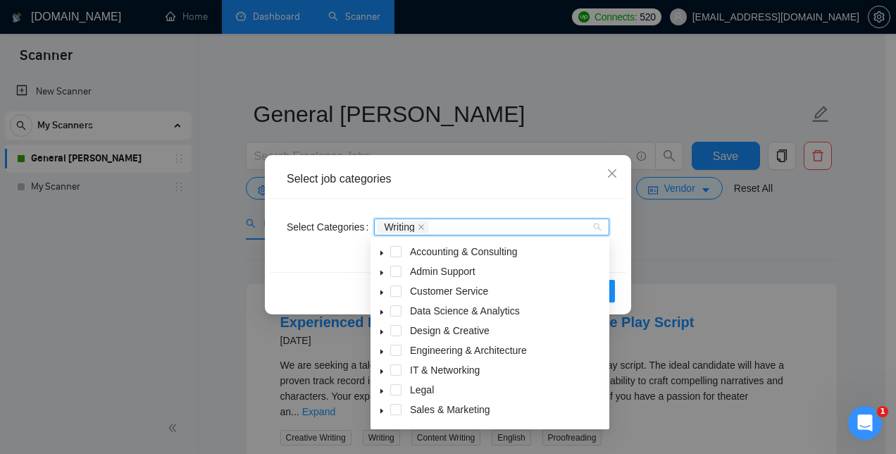
scroll to position [56, 0]
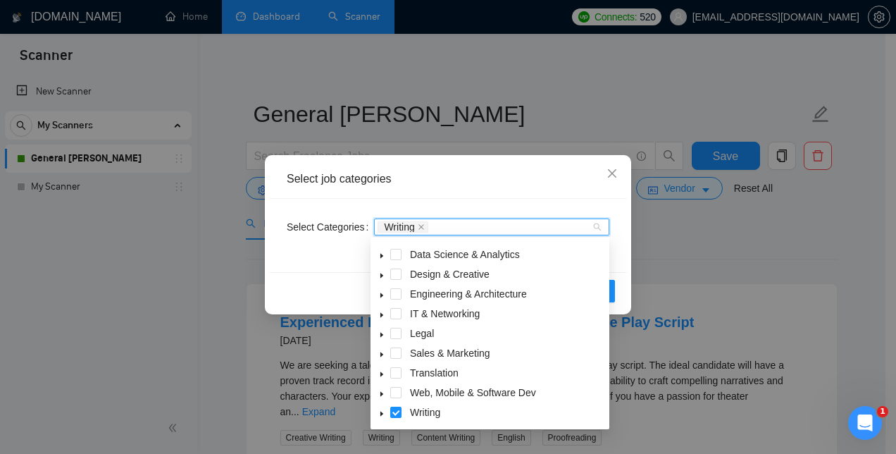
click at [384, 413] on icon "caret-down" at bounding box center [381, 413] width 7 height 7
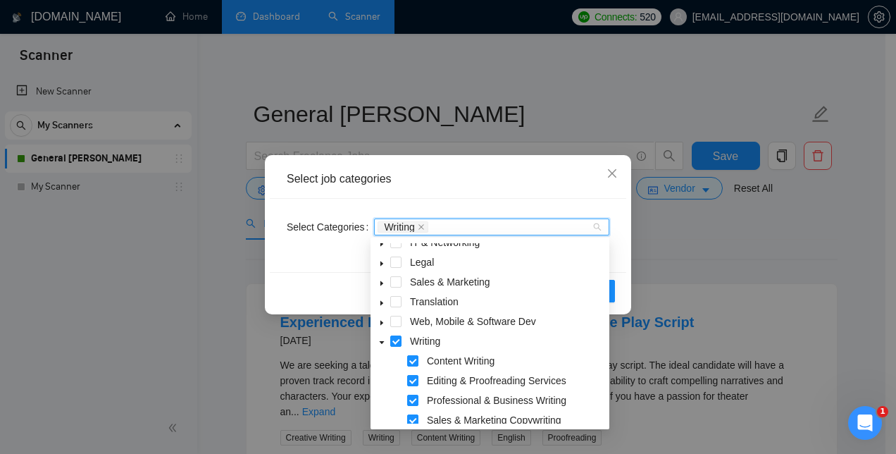
scroll to position [135, 0]
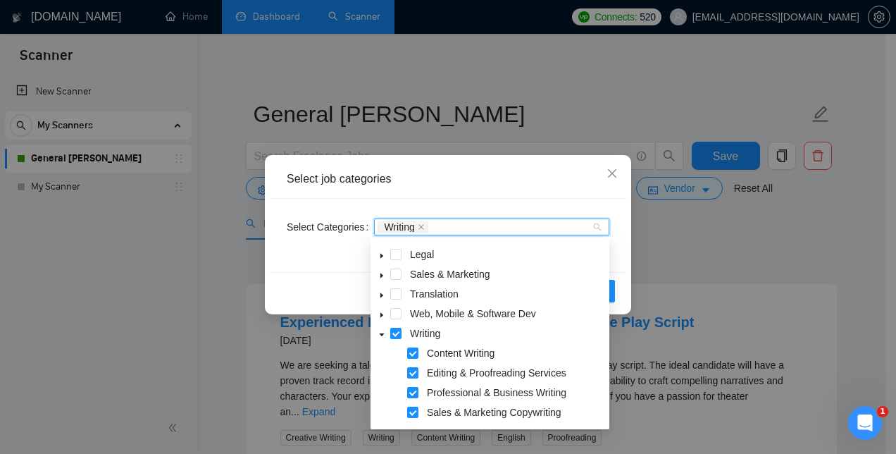
click at [465, 191] on div "Select job categories" at bounding box center [448, 179] width 356 height 39
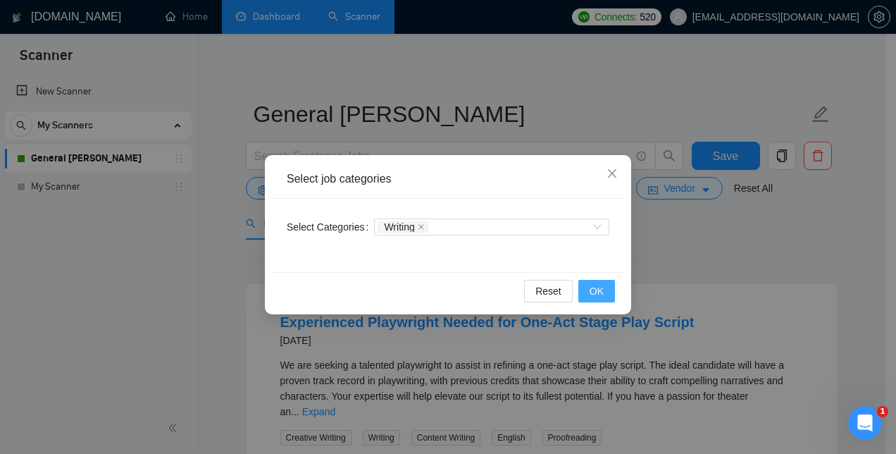
click at [594, 291] on span "OK" at bounding box center [597, 290] width 14 height 15
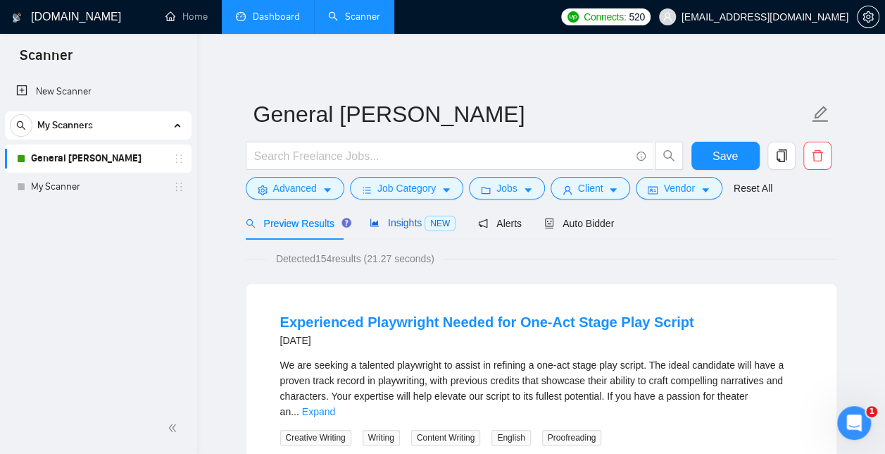
click at [401, 228] on span "Insights NEW" at bounding box center [413, 222] width 86 height 11
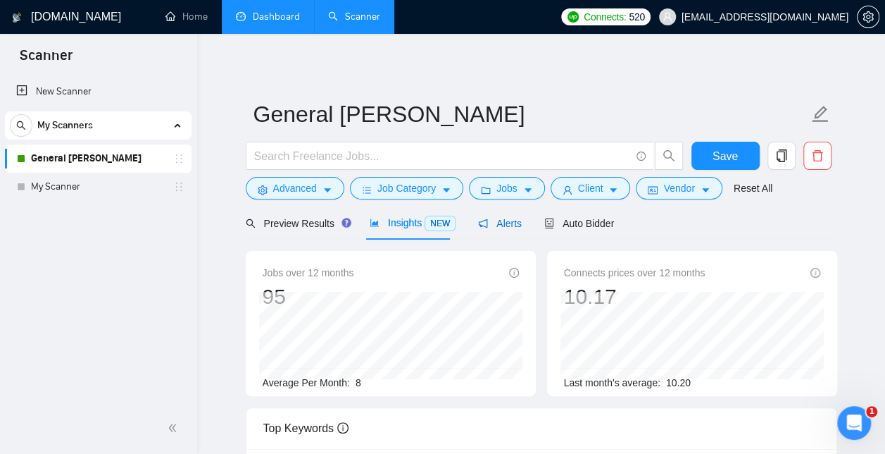
click at [509, 226] on span "Alerts" at bounding box center [500, 223] width 44 height 11
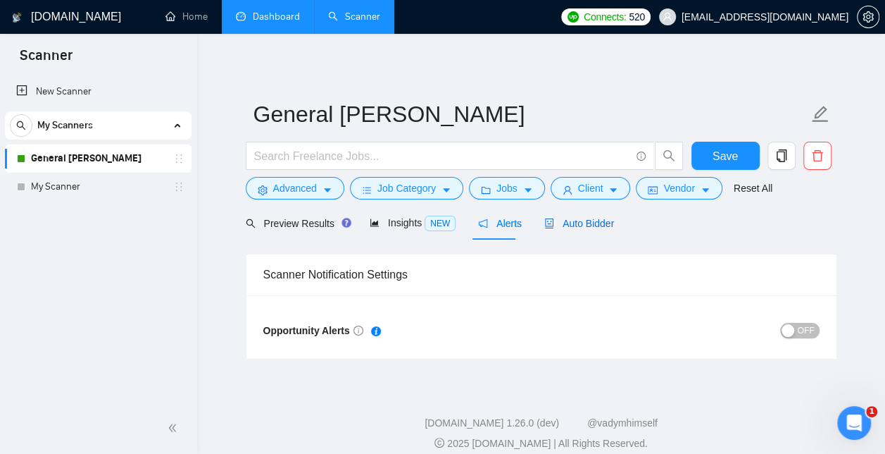
click at [583, 218] on span "Auto Bidder" at bounding box center [579, 223] width 70 height 11
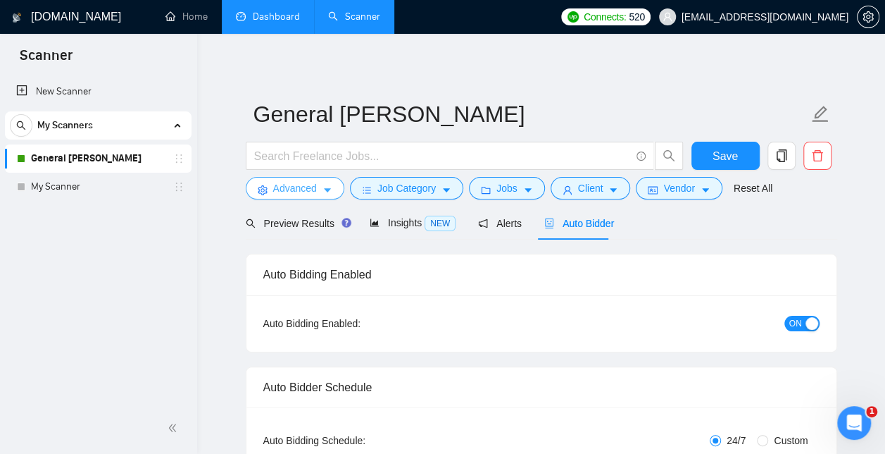
click at [300, 189] on span "Advanced" at bounding box center [295, 187] width 44 height 15
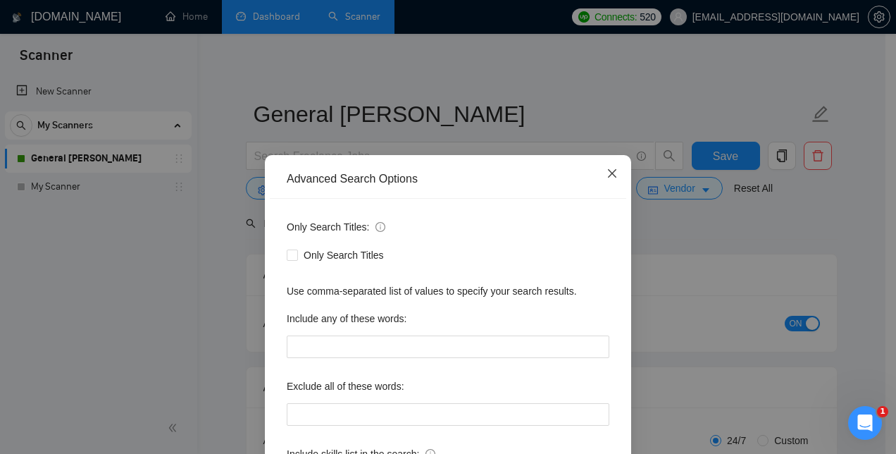
click at [609, 176] on icon "close" at bounding box center [612, 173] width 8 height 8
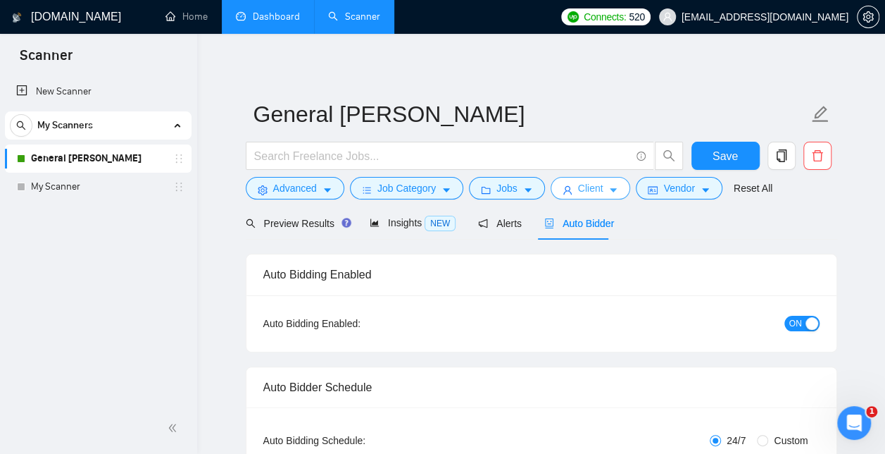
click at [578, 193] on span "Client" at bounding box center [590, 187] width 25 height 15
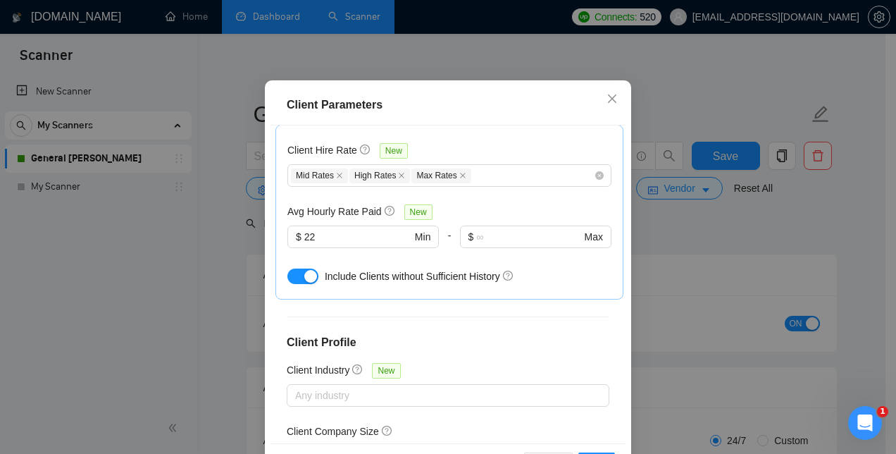
scroll to position [390, 0]
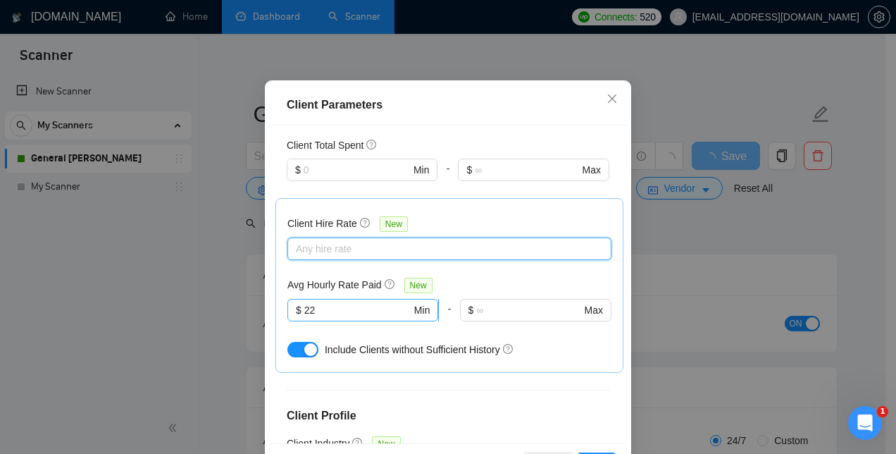
click at [363, 318] on input "22" at bounding box center [357, 309] width 107 height 15
type input "2"
type input "0"
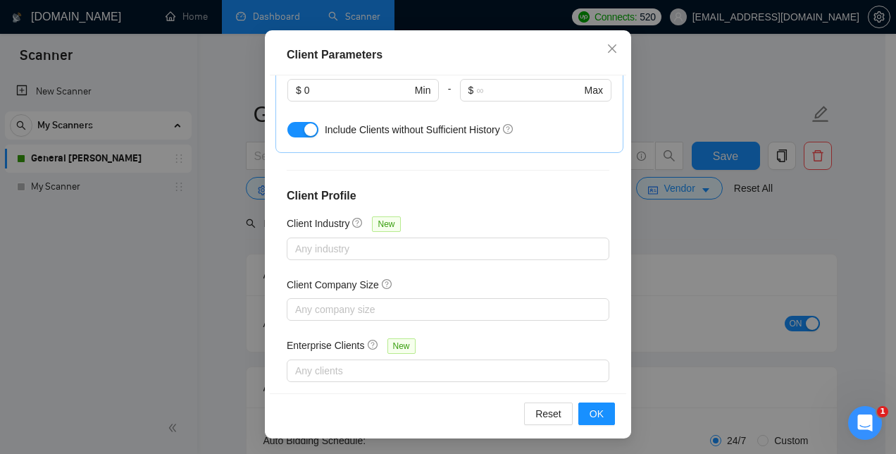
scroll to position [106, 0]
click at [590, 417] on span "OK" at bounding box center [597, 412] width 14 height 15
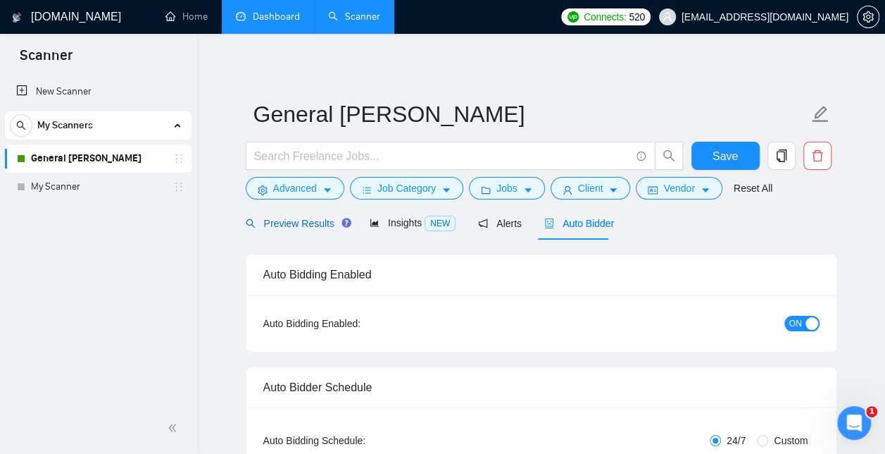
click at [285, 222] on span "Preview Results" at bounding box center [296, 223] width 101 height 11
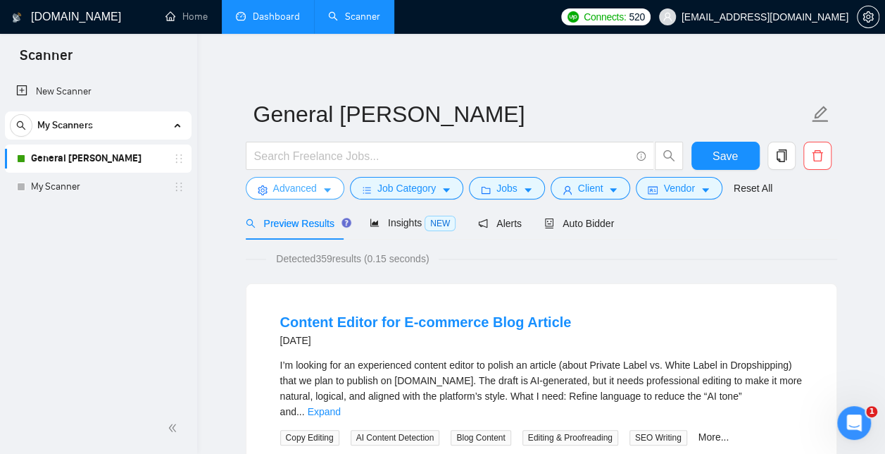
click at [319, 189] on button "Advanced" at bounding box center [295, 188] width 99 height 23
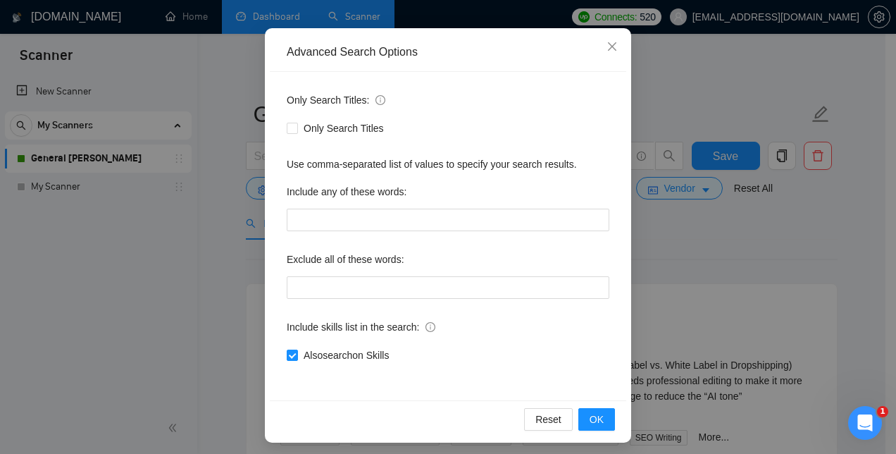
scroll to position [132, 0]
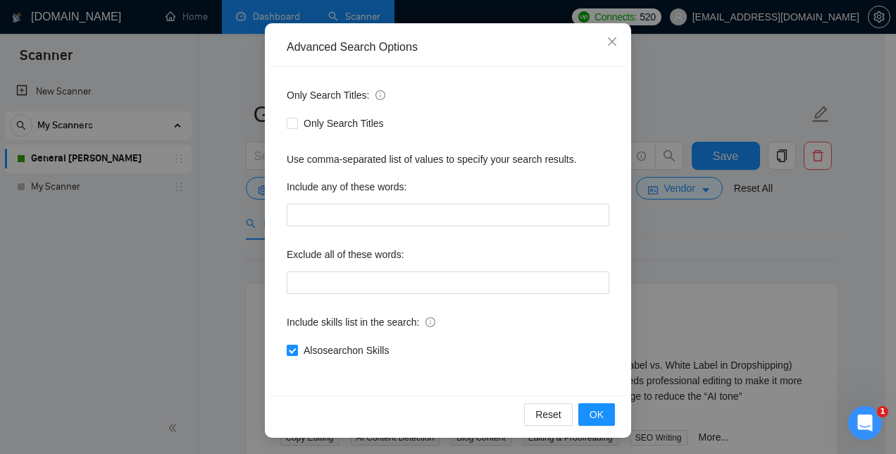
click at [287, 347] on input "Also search on Skills" at bounding box center [292, 349] width 10 height 10
checkbox input "false"
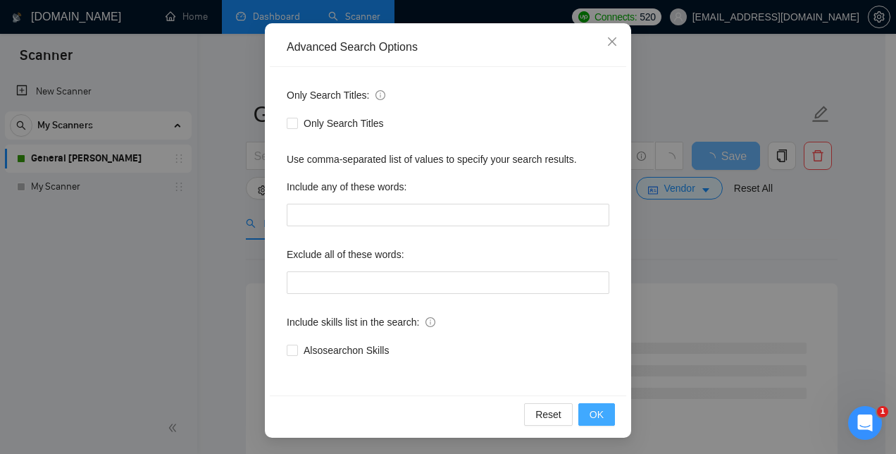
click at [591, 411] on span "OK" at bounding box center [597, 413] width 14 height 15
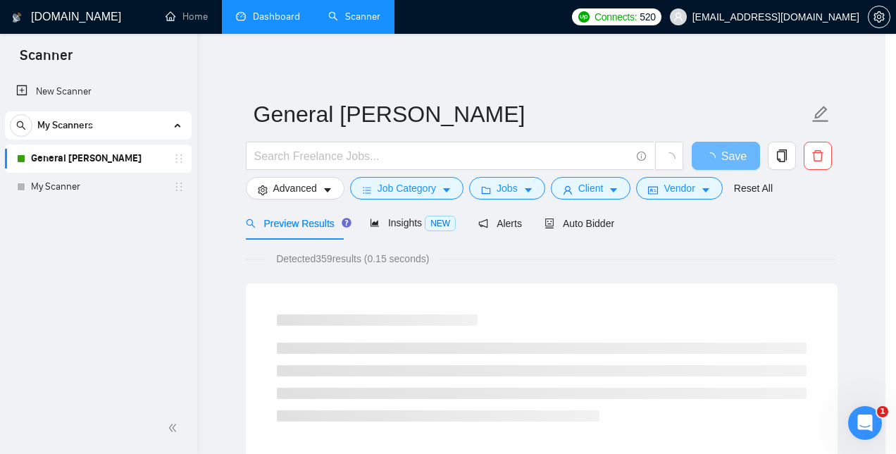
scroll to position [61, 0]
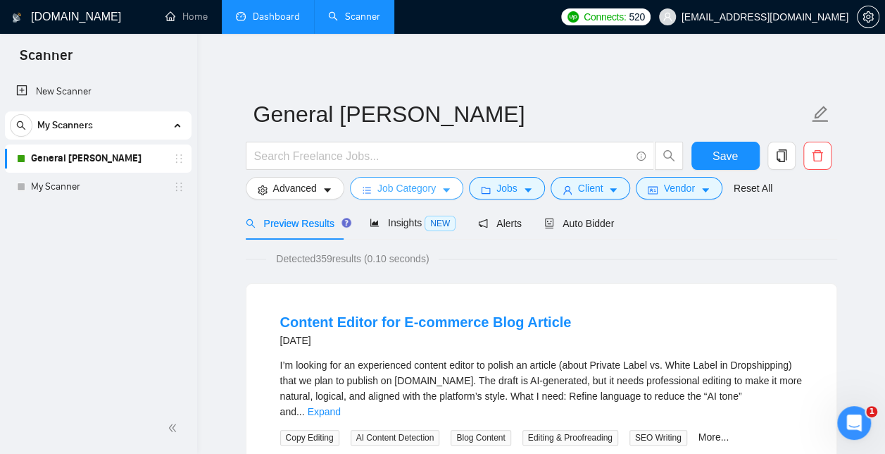
click at [411, 187] on span "Job Category" at bounding box center [407, 187] width 58 height 15
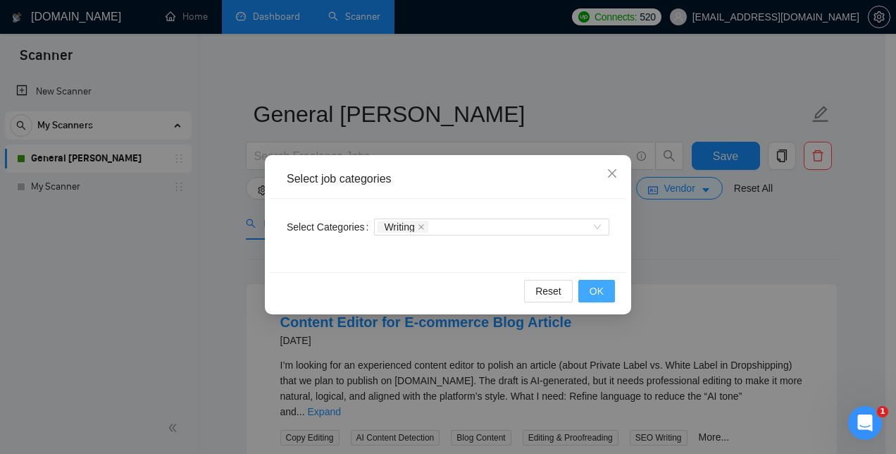
click at [599, 289] on span "OK" at bounding box center [597, 290] width 14 height 15
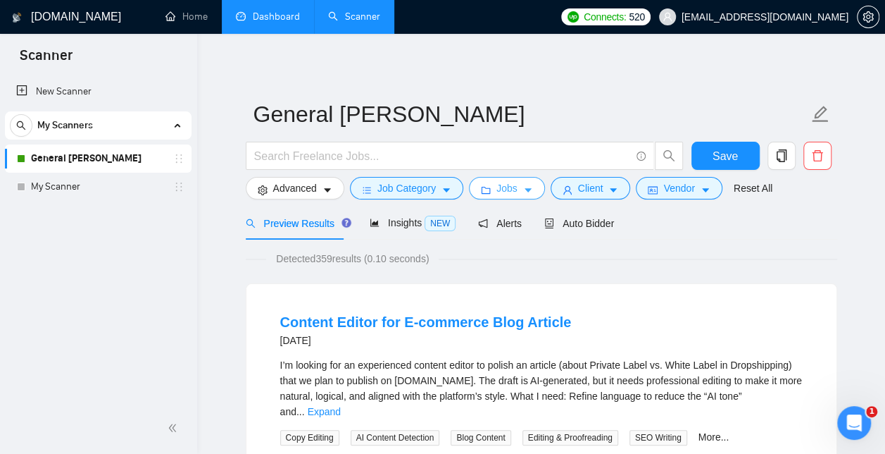
click at [516, 182] on button "Jobs" at bounding box center [507, 188] width 76 height 23
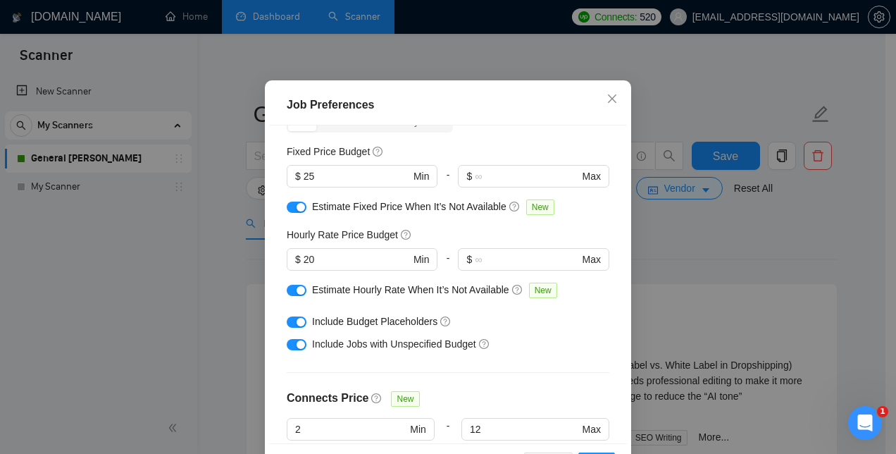
scroll to position [0, 0]
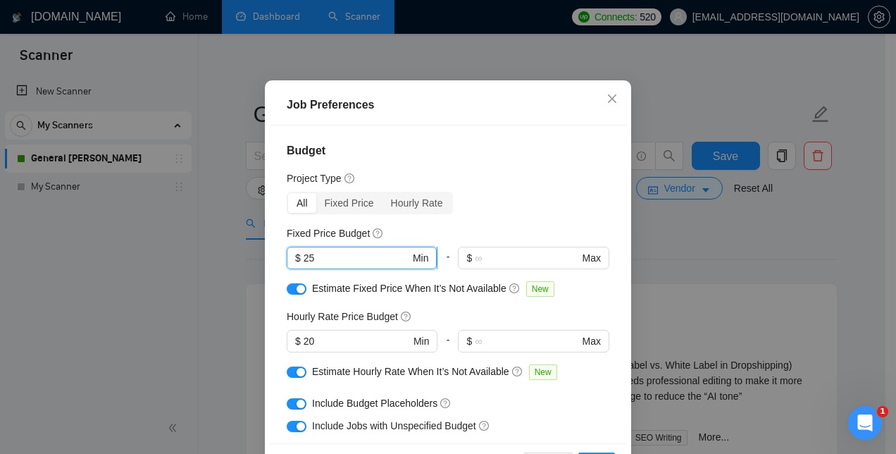
click at [328, 266] on input "25" at bounding box center [357, 257] width 106 height 15
type input "2"
type input "0"
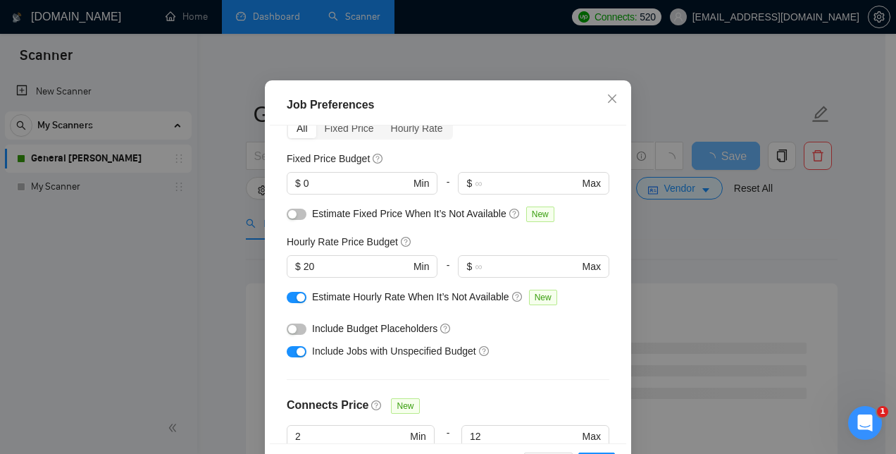
scroll to position [89, 0]
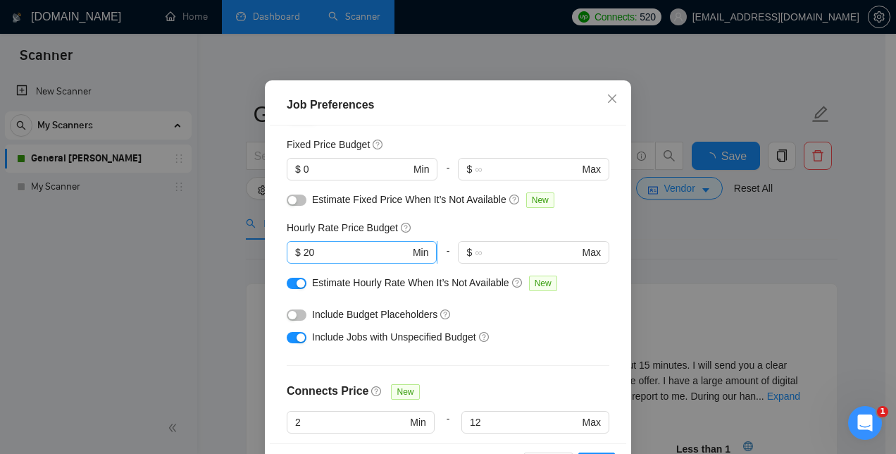
click at [325, 260] on input "20" at bounding box center [357, 251] width 106 height 15
type input "2"
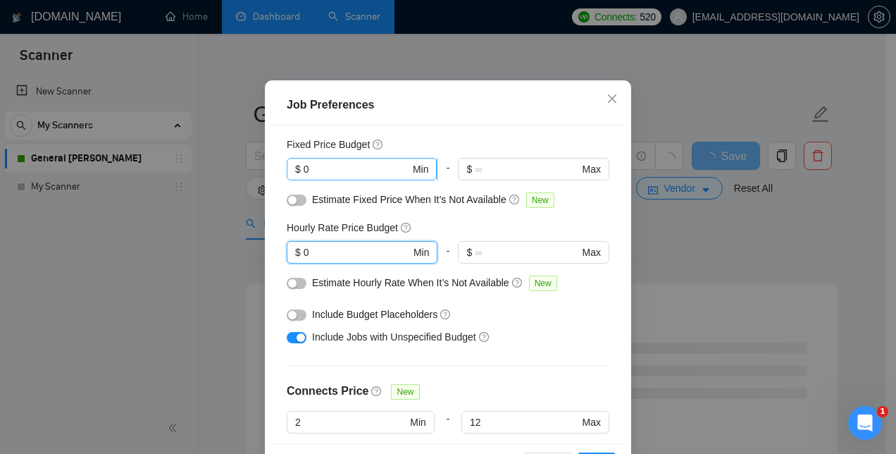
type input "0"
click at [359, 180] on span "$ 0 Min" at bounding box center [362, 169] width 150 height 23
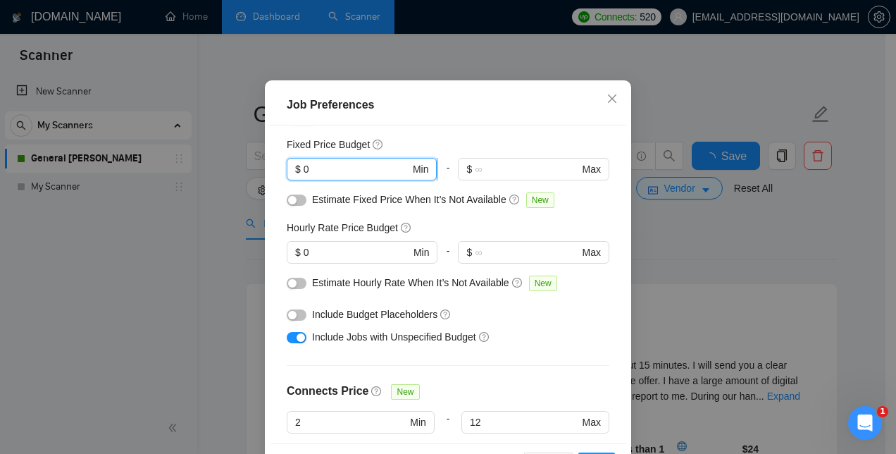
click at [344, 177] on input "0" at bounding box center [357, 168] width 106 height 15
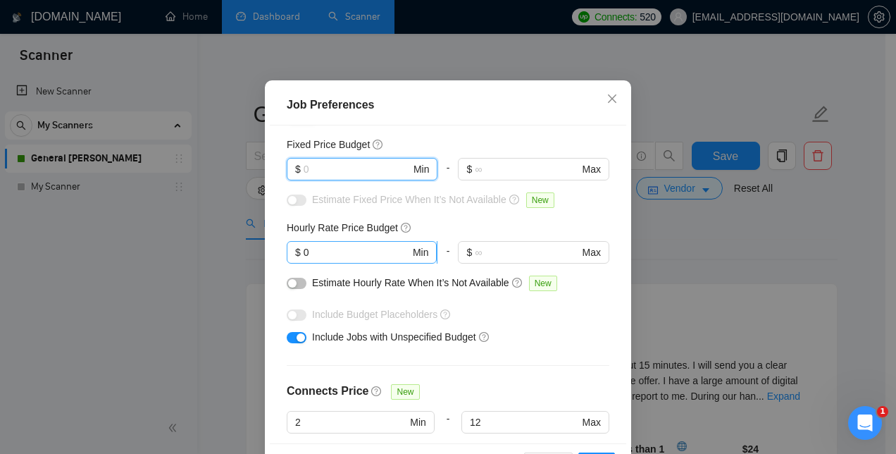
click at [313, 260] on input "0" at bounding box center [357, 251] width 106 height 15
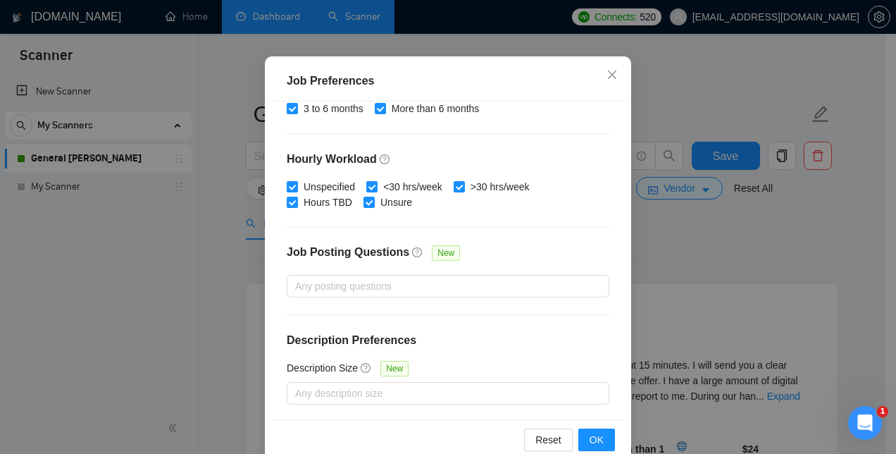
scroll to position [106, 0]
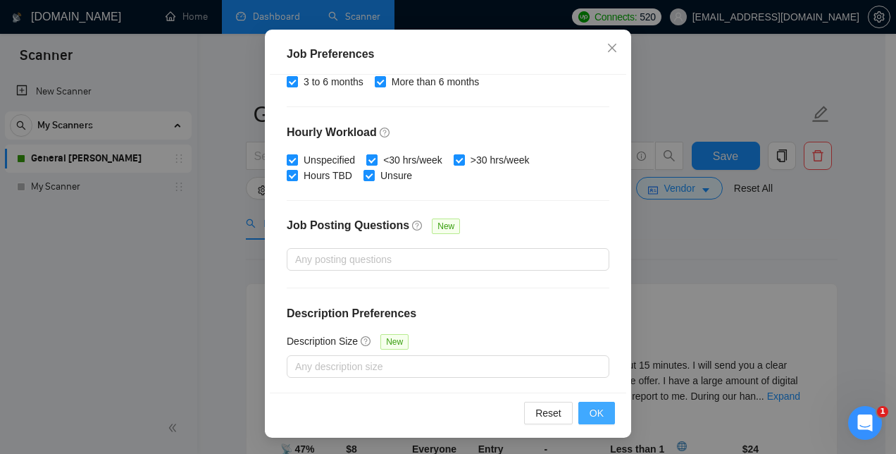
click at [601, 414] on button "OK" at bounding box center [596, 412] width 37 height 23
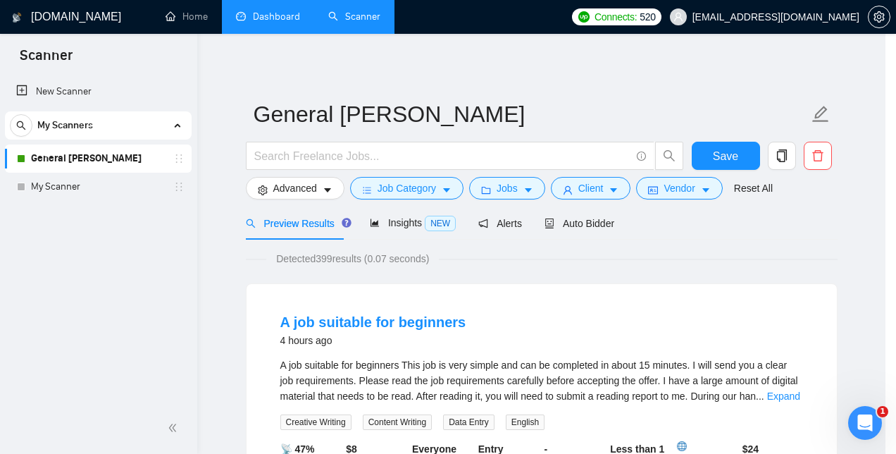
scroll to position [55, 0]
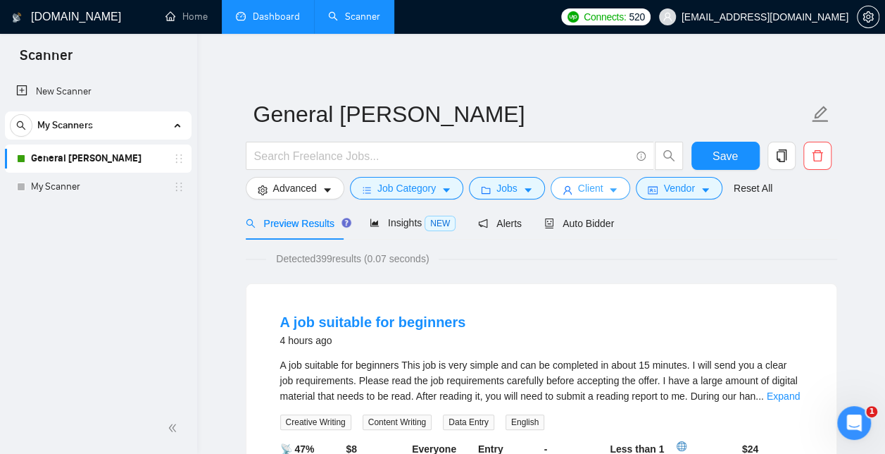
click at [594, 187] on span "Client" at bounding box center [590, 187] width 25 height 15
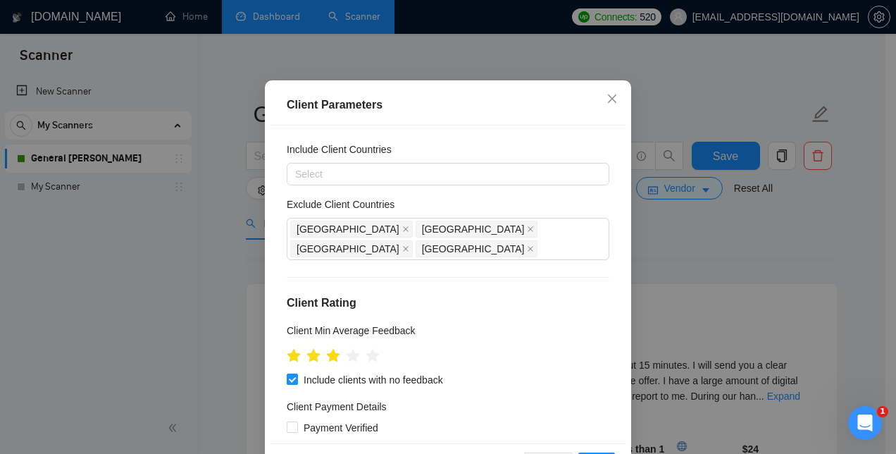
scroll to position [0, 0]
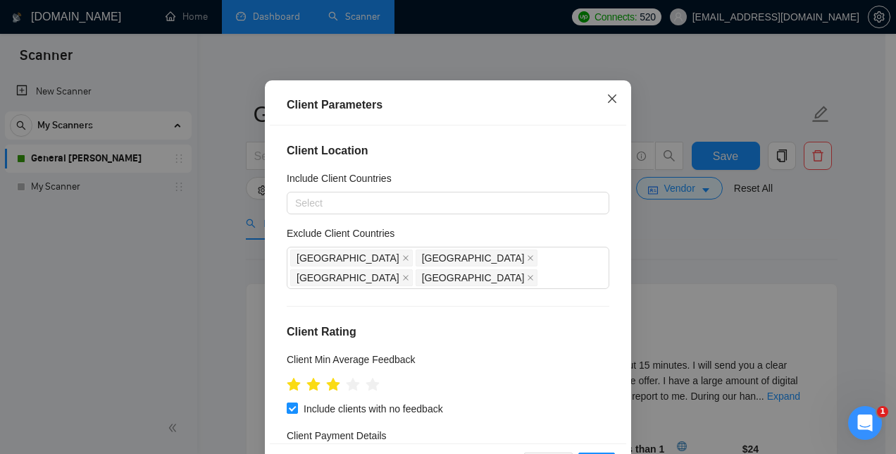
click at [606, 104] on icon "close" at bounding box center [611, 98] width 11 height 11
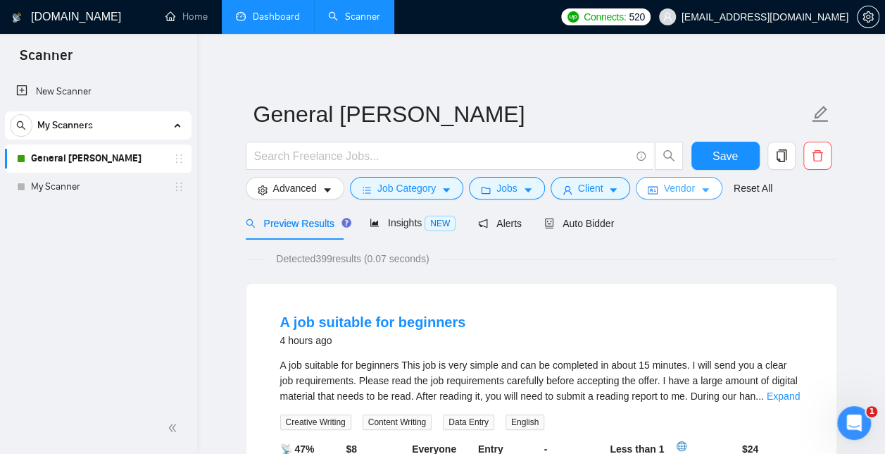
click at [678, 189] on span "Vendor" at bounding box center [679, 187] width 31 height 15
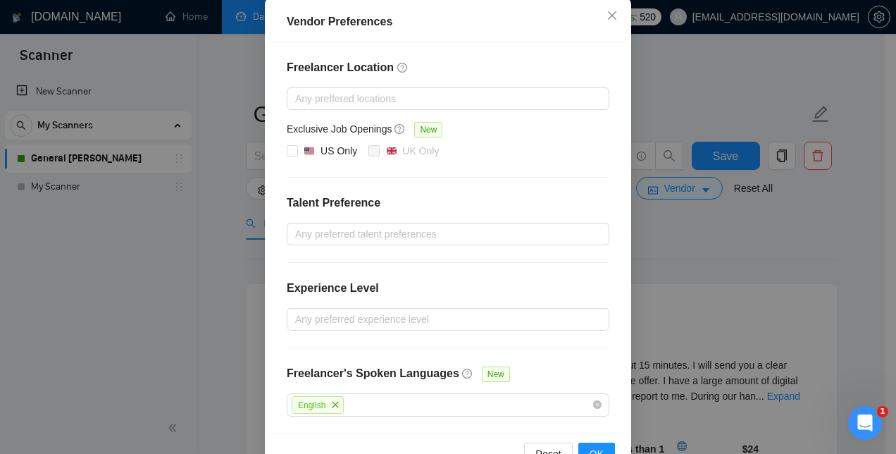
scroll to position [195, 0]
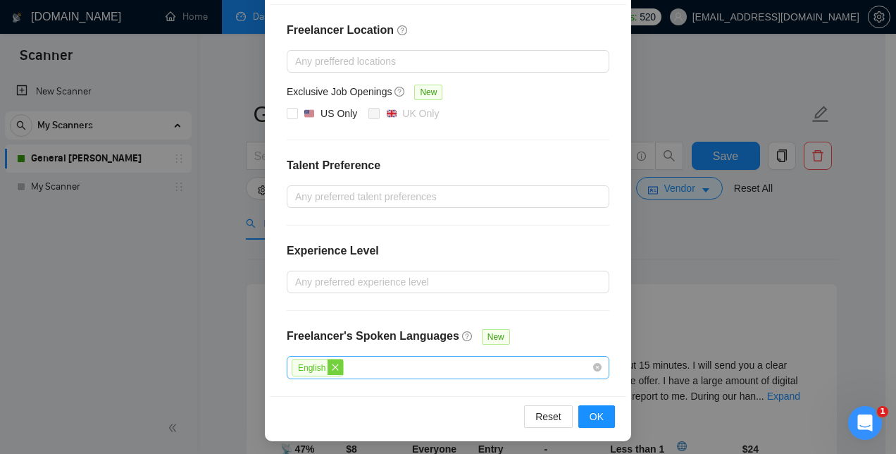
click at [331, 368] on icon "close" at bounding box center [335, 367] width 8 height 8
click at [590, 416] on span "OK" at bounding box center [597, 415] width 14 height 15
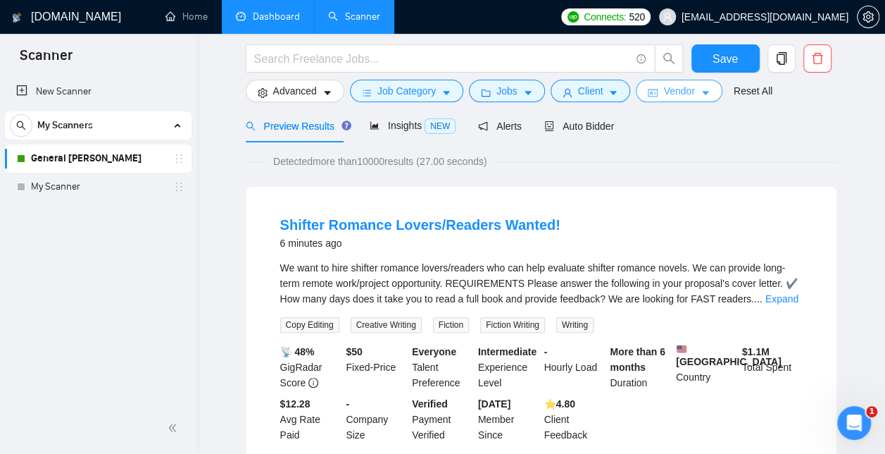
scroll to position [0, 0]
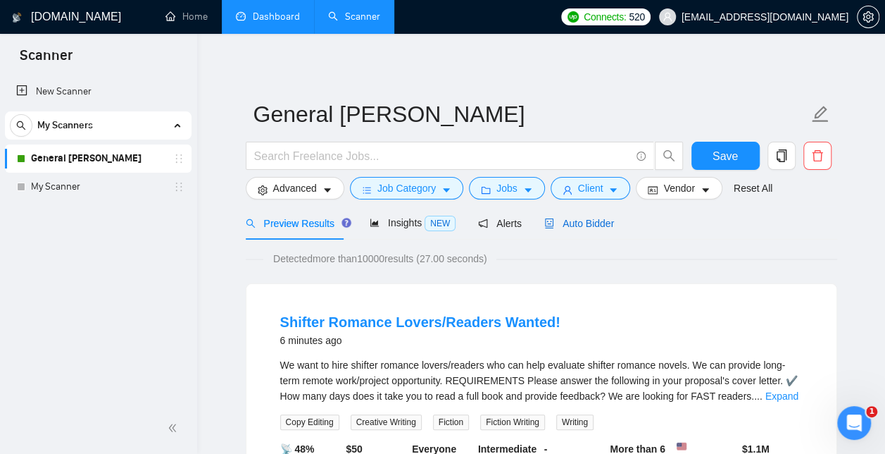
click at [589, 225] on span "Auto Bidder" at bounding box center [579, 223] width 70 height 11
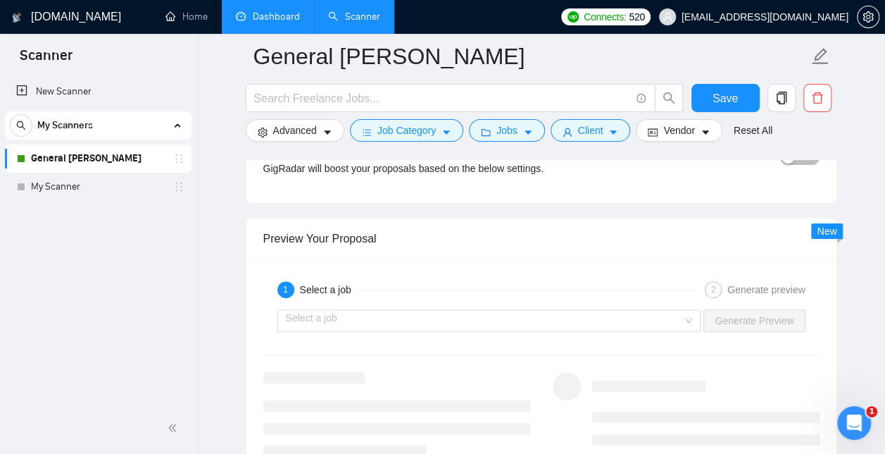
scroll to position [2733, 0]
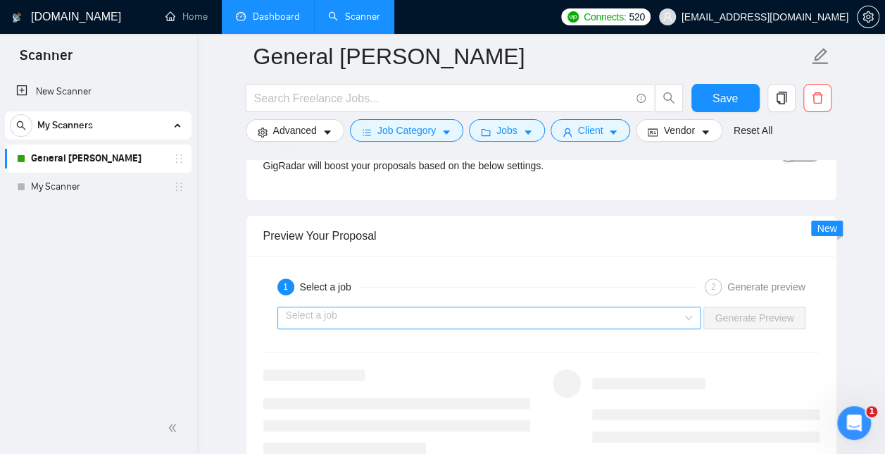
click at [683, 307] on input "search" at bounding box center [484, 317] width 397 height 21
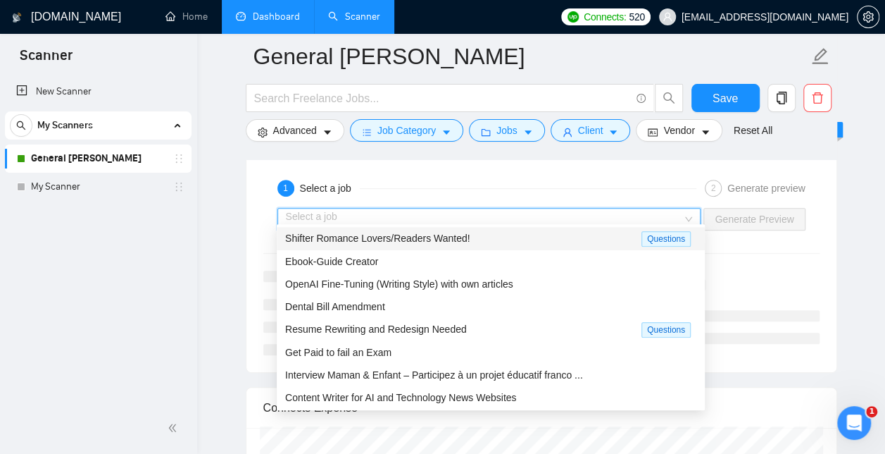
scroll to position [2832, 0]
click at [384, 259] on div "Ebook-Guide Creator" at bounding box center [490, 261] width 411 height 15
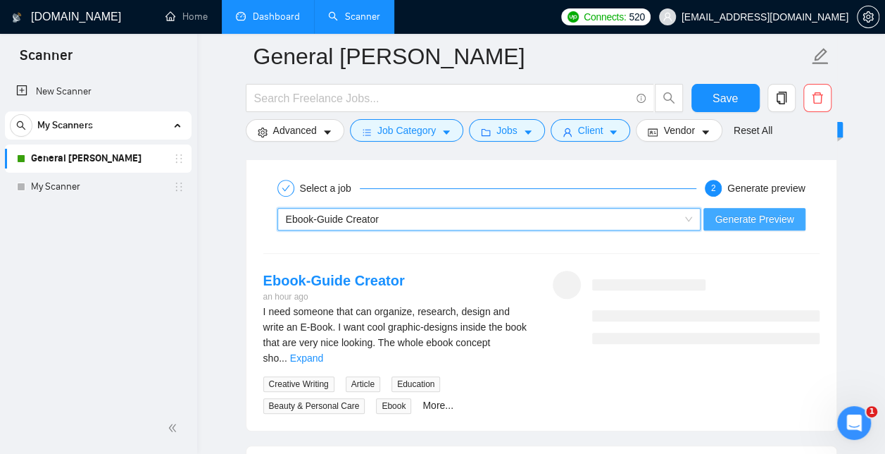
click at [771, 213] on span "Generate Preview" at bounding box center [754, 218] width 79 height 15
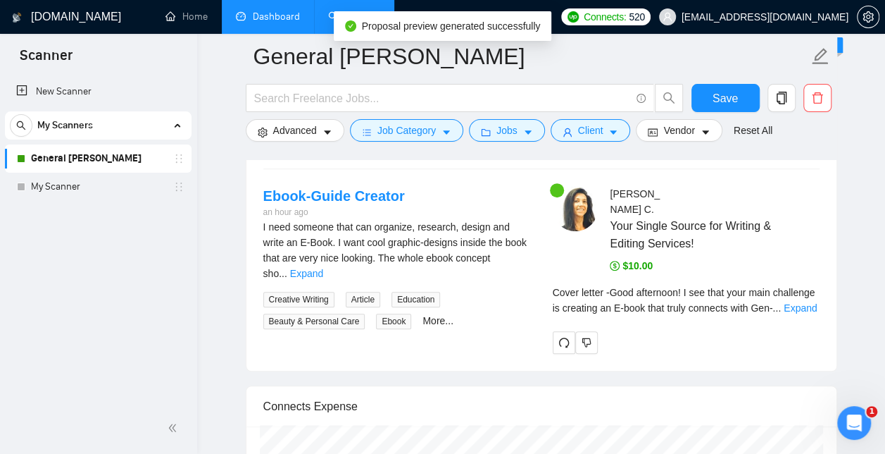
scroll to position [2908, 0]
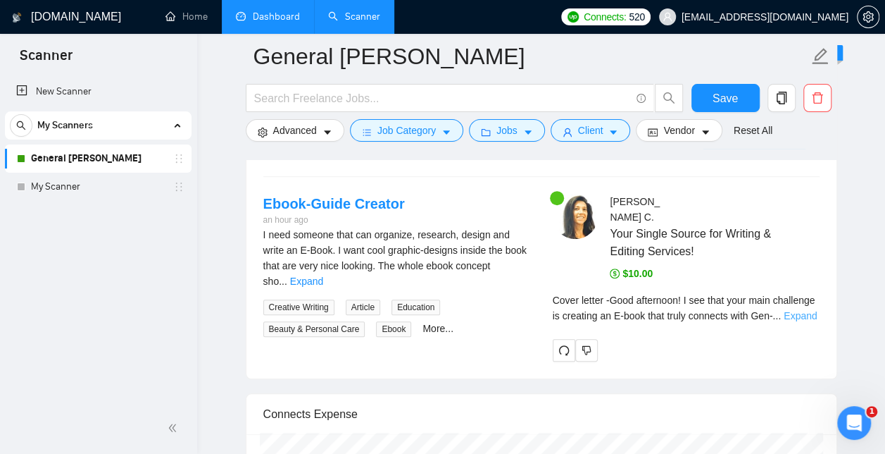
click at [798, 310] on link "Expand" at bounding box center [800, 315] width 33 height 11
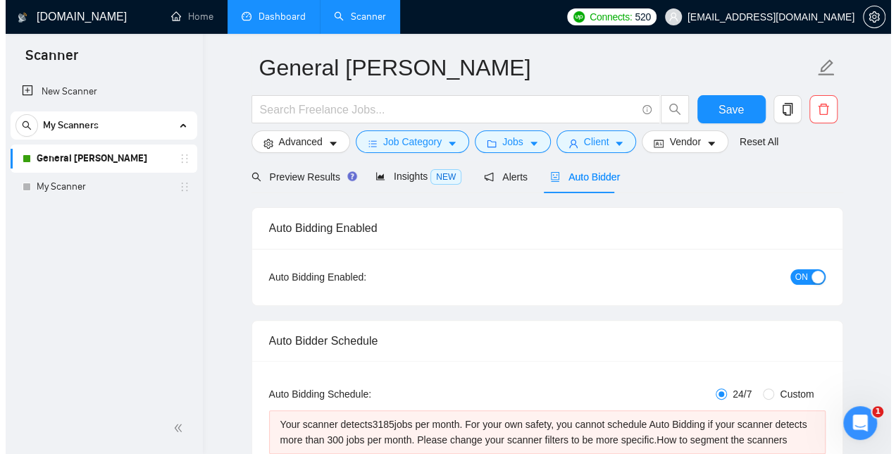
scroll to position [0, 0]
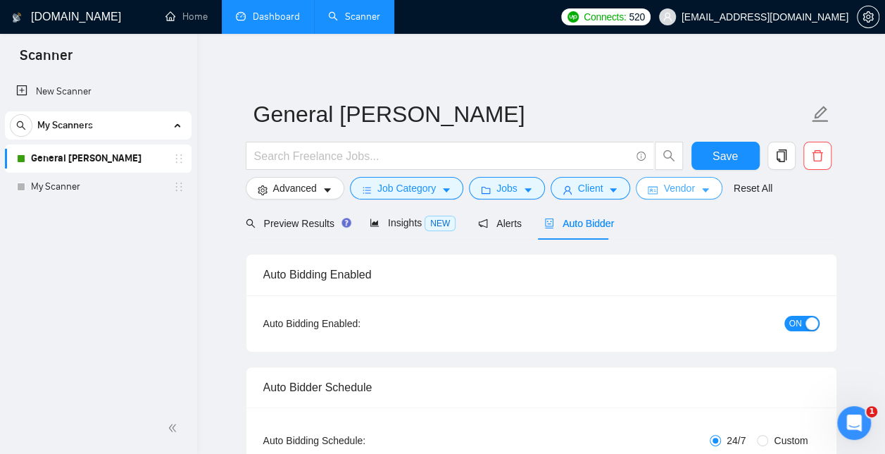
click at [675, 190] on span "Vendor" at bounding box center [679, 187] width 31 height 15
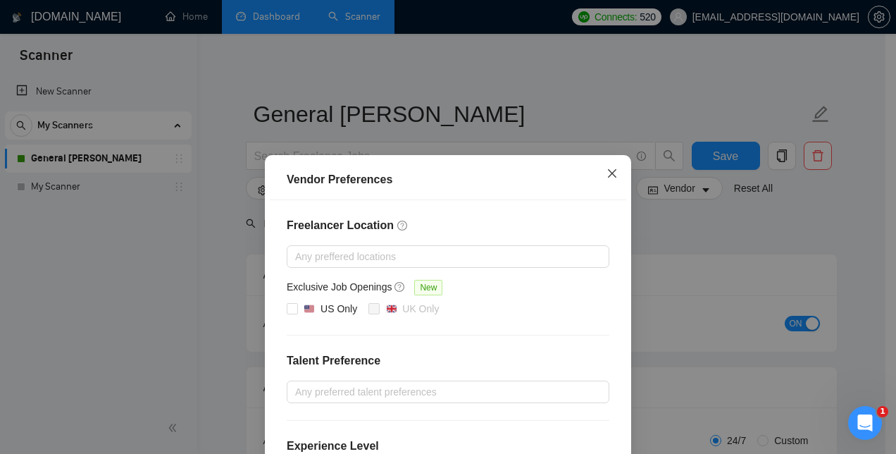
click at [611, 175] on icon "close" at bounding box center [611, 173] width 11 height 11
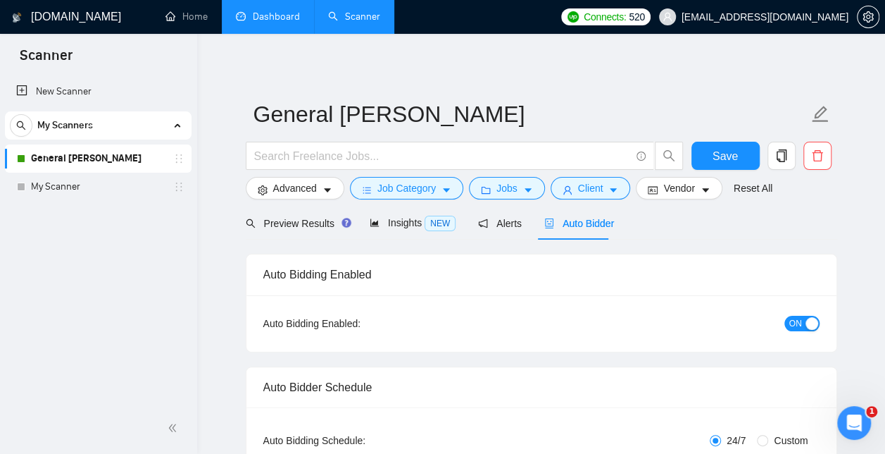
click at [590, 408] on div "Auto Bidding Type: Automated (recommended) Semi-automated Auto Bidding Schedule…" at bounding box center [542, 462] width 590 height 110
click at [517, 183] on button "Jobs" at bounding box center [507, 188] width 76 height 23
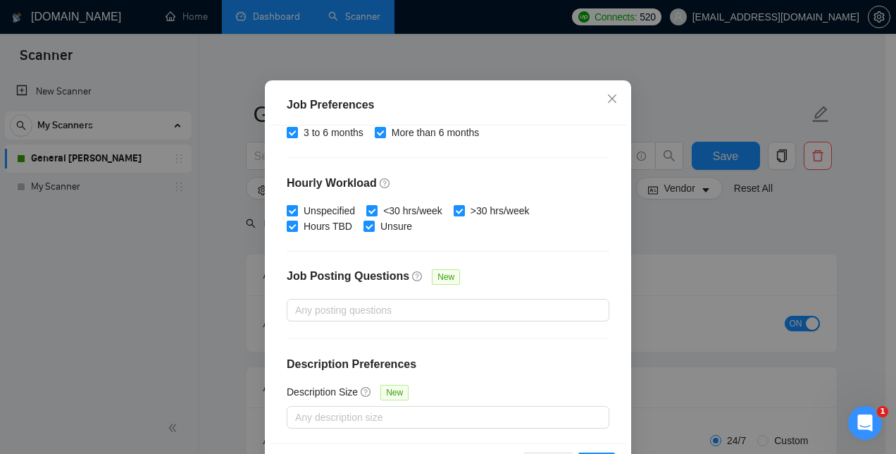
click at [287, 215] on input "Unspecified" at bounding box center [292, 210] width 10 height 10
checkbox input "false"
click at [287, 230] on input "Hours TBD" at bounding box center [292, 225] width 10 height 10
checkbox input "false"
click at [366, 215] on input "<30 hrs/week" at bounding box center [371, 210] width 10 height 10
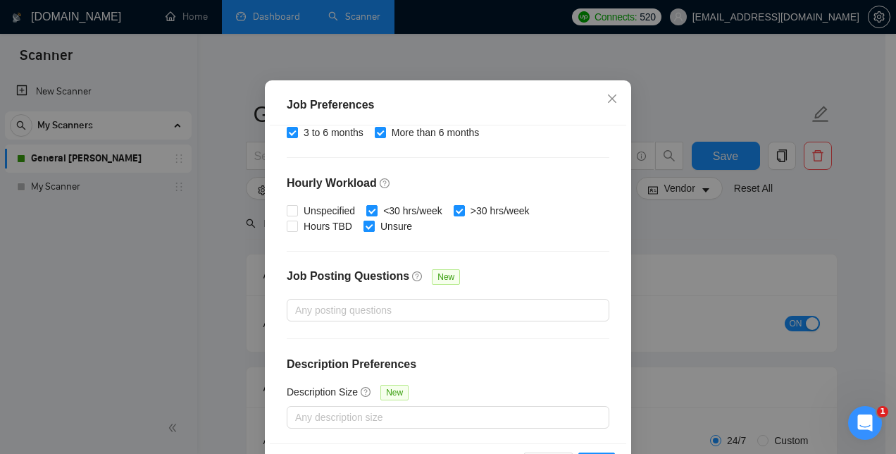
checkbox input "false"
click at [364, 232] on span at bounding box center [368, 225] width 11 height 11
click at [364, 230] on input "Unsure" at bounding box center [368, 225] width 10 height 10
checkbox input "false"
click at [454, 215] on input ">30 hrs/week" at bounding box center [459, 210] width 10 height 10
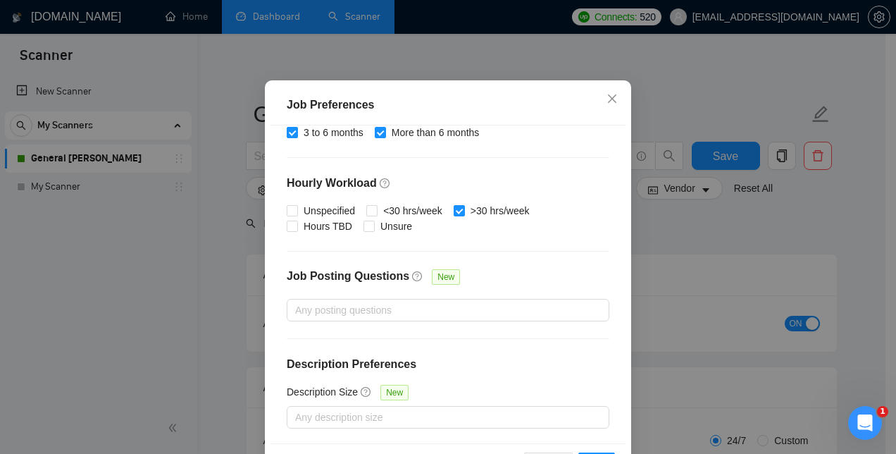
checkbox input "false"
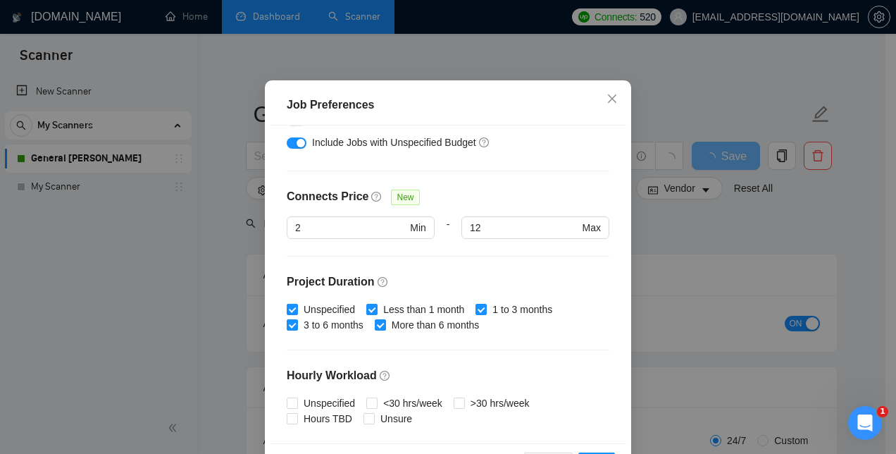
scroll to position [265, 0]
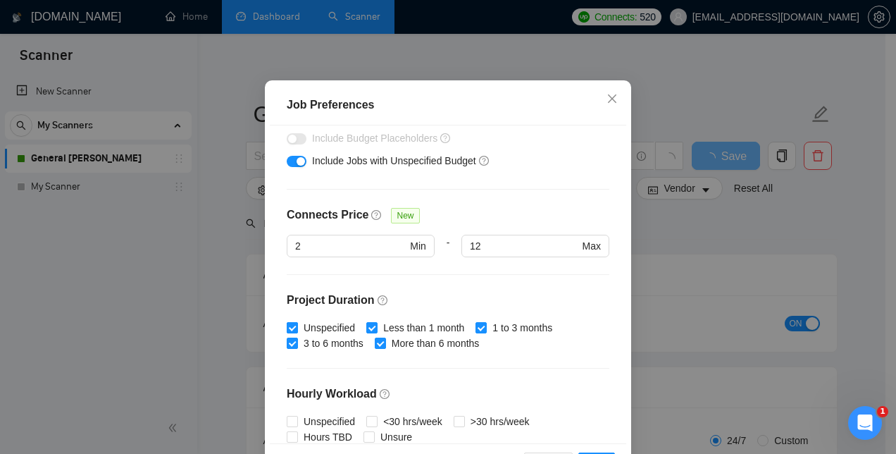
click at [287, 332] on input "Unspecified" at bounding box center [292, 327] width 10 height 10
checkbox input "false"
click at [287, 347] on input "3 to 6 months" at bounding box center [292, 342] width 10 height 10
checkbox input "false"
click at [368, 332] on input "Less than 1 month" at bounding box center [371, 327] width 10 height 10
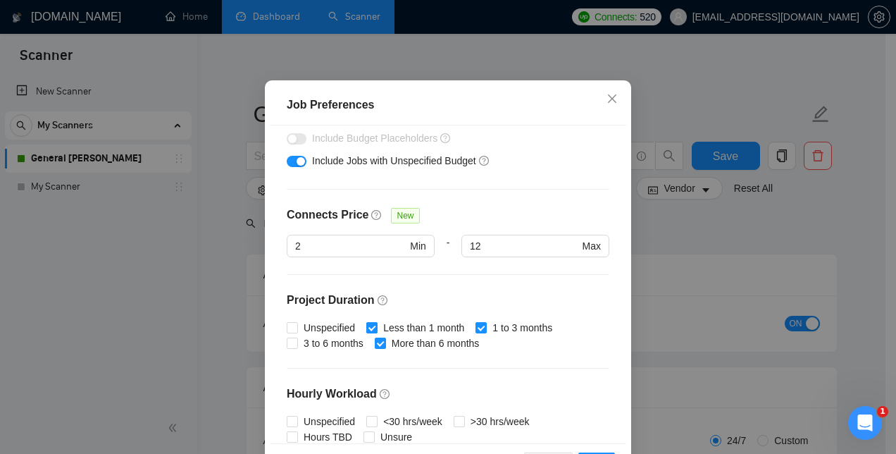
checkbox input "false"
click at [375, 347] on input "More than 6 months" at bounding box center [380, 342] width 10 height 10
checkbox input "false"
click at [487, 335] on span "1 to 3 months" at bounding box center [522, 327] width 71 height 15
click at [480, 332] on input "1 to 3 months" at bounding box center [480, 327] width 10 height 10
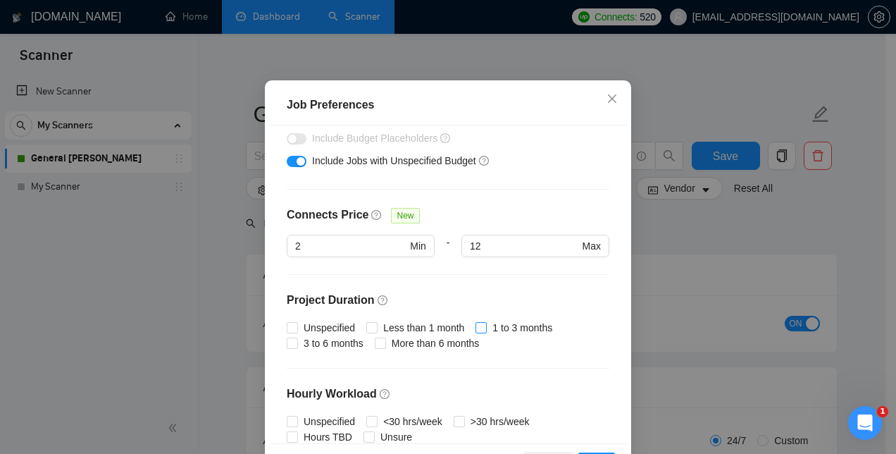
checkbox input "false"
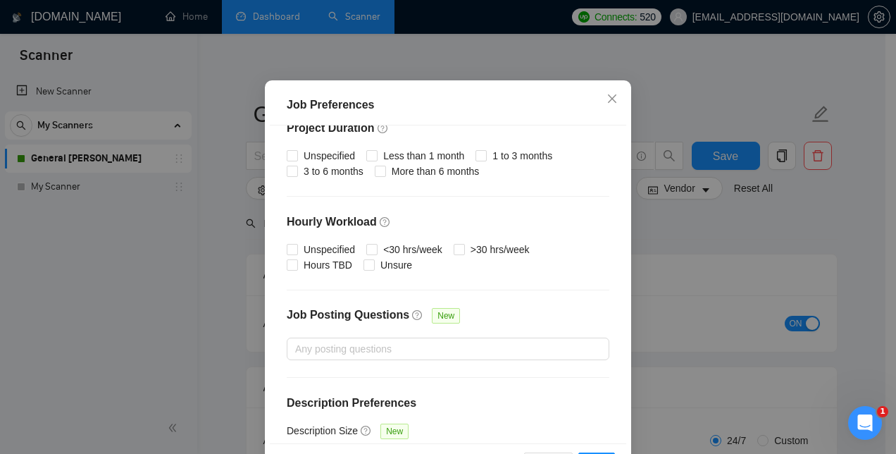
scroll to position [475, 0]
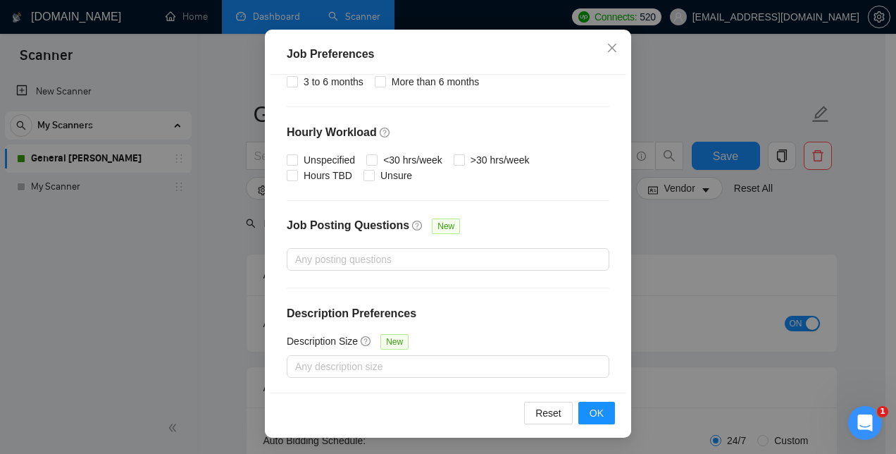
click at [752, 279] on div "Job Preferences Budget Project Type All Fixed Price Hourly Rate Fixed Price Bud…" at bounding box center [448, 227] width 896 height 454
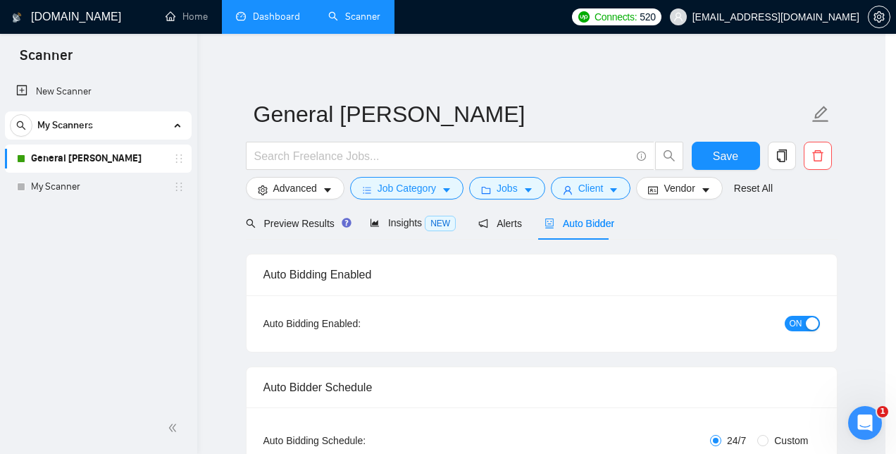
scroll to position [55, 0]
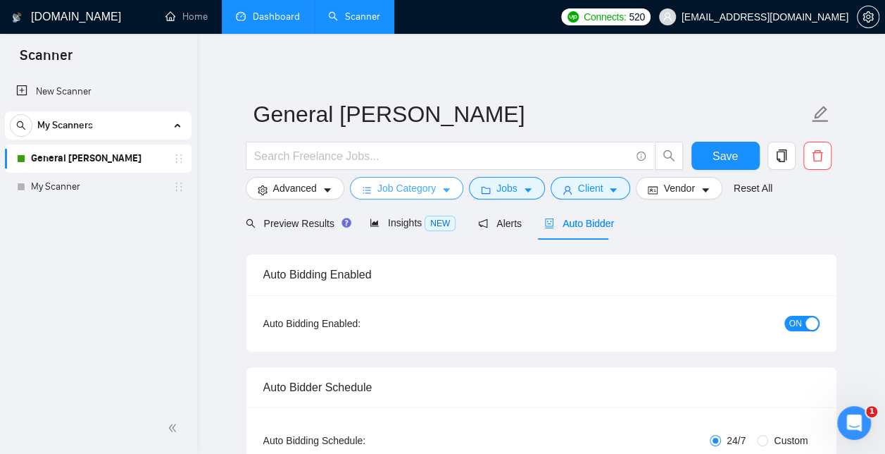
click at [428, 194] on span "Job Category" at bounding box center [407, 187] width 58 height 15
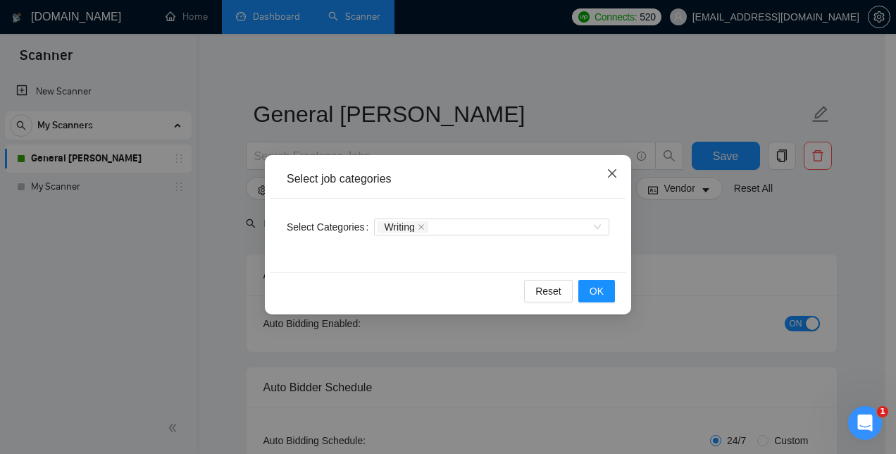
click at [611, 173] on icon "close" at bounding box center [612, 173] width 8 height 8
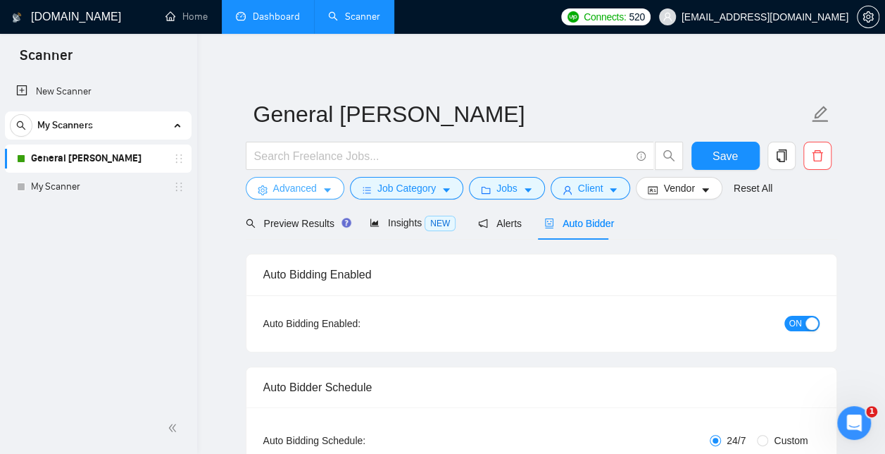
click at [313, 196] on span "Advanced" at bounding box center [295, 187] width 44 height 15
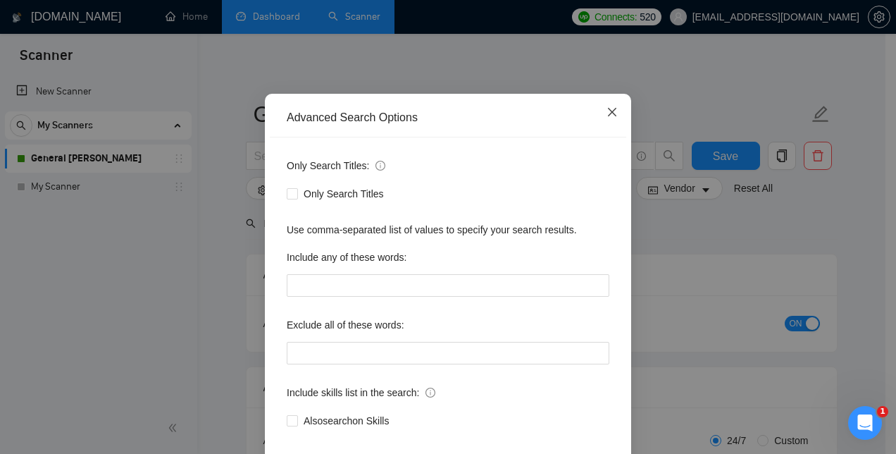
click at [594, 132] on span "Close" at bounding box center [612, 113] width 38 height 38
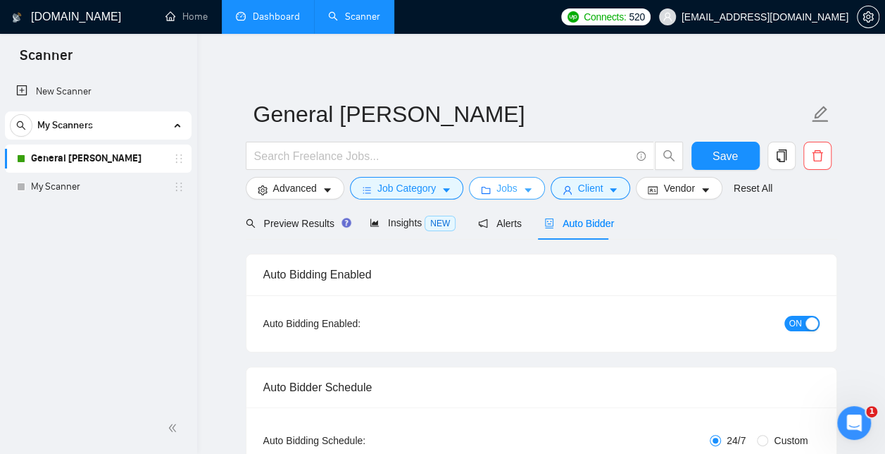
click at [506, 196] on span "Jobs" at bounding box center [507, 187] width 21 height 15
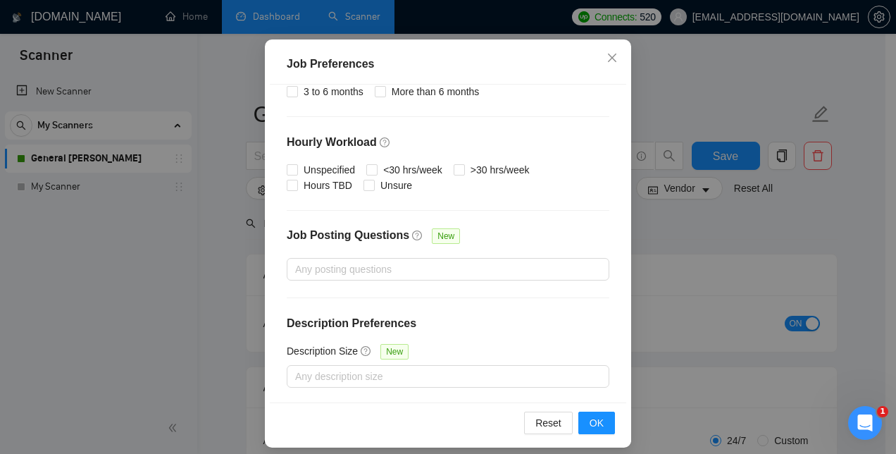
scroll to position [106, 0]
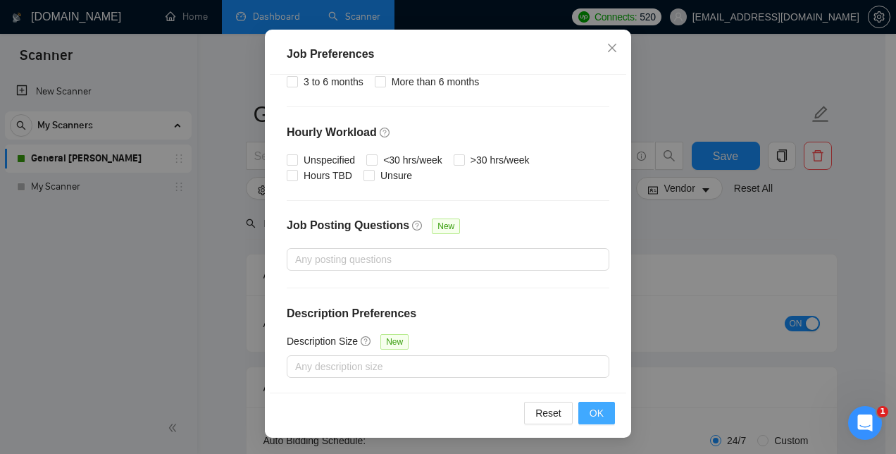
click at [598, 413] on span "OK" at bounding box center [597, 412] width 14 height 15
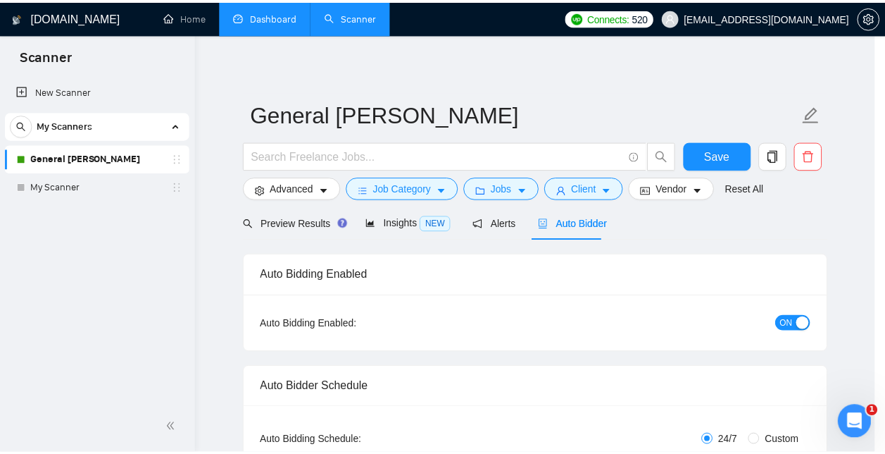
scroll to position [55, 0]
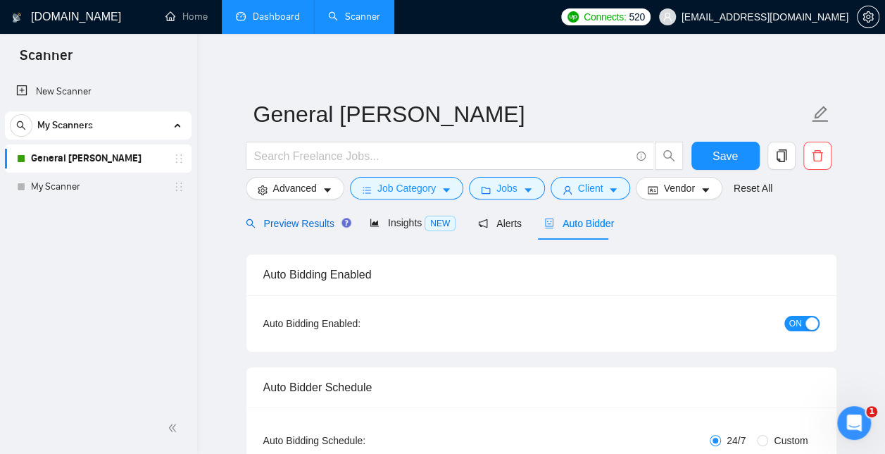
click at [304, 227] on span "Preview Results" at bounding box center [296, 223] width 101 height 11
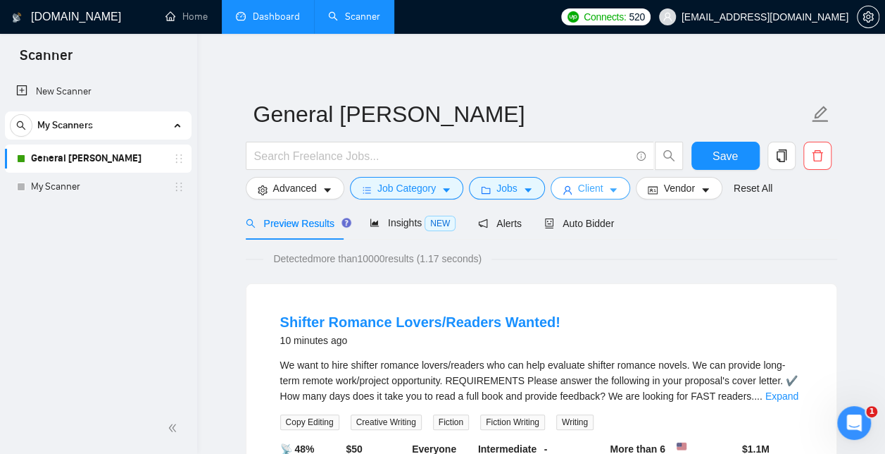
click at [587, 187] on span "Client" at bounding box center [590, 187] width 25 height 15
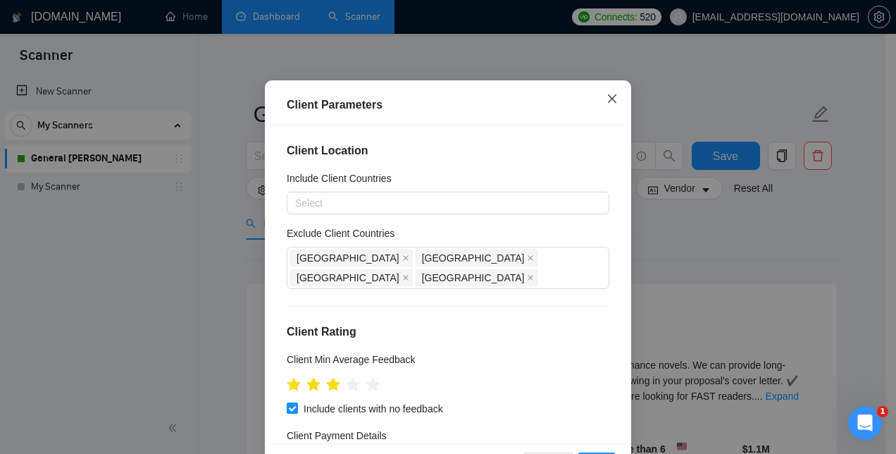
click at [611, 104] on icon "close" at bounding box center [611, 98] width 11 height 11
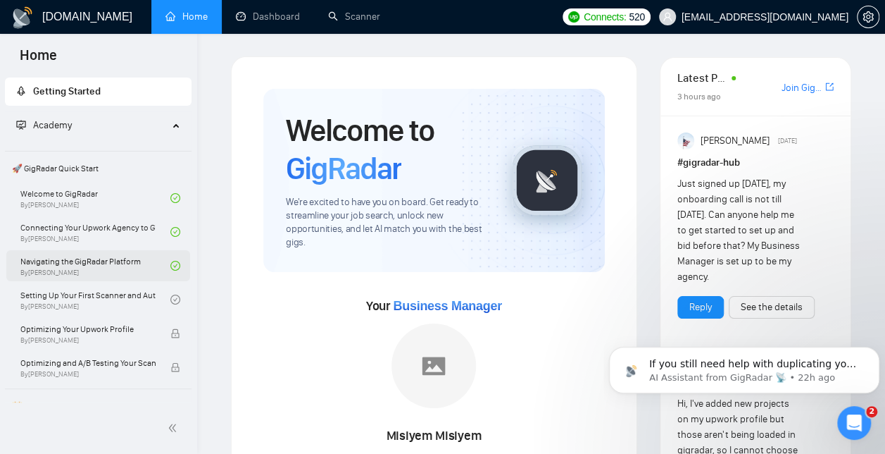
click at [129, 262] on link "Navigating the GigRadar Platform By [PERSON_NAME]" at bounding box center [95, 265] width 150 height 31
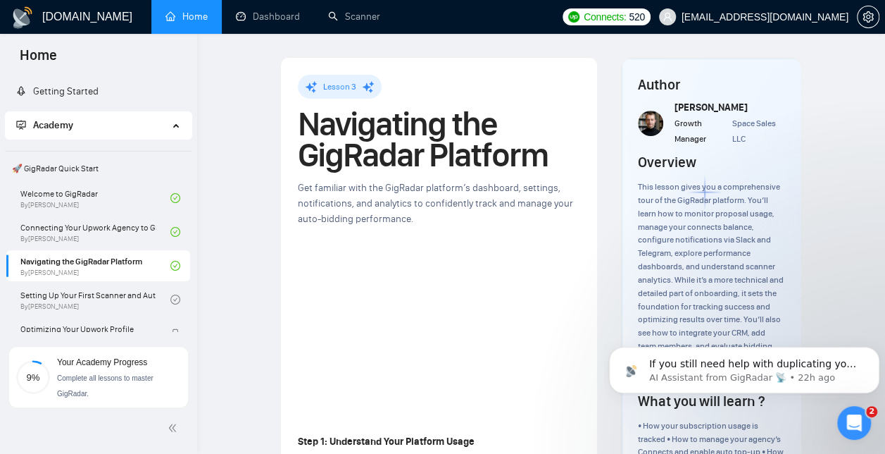
click at [116, 294] on link "Setting Up Your First Scanner and Auto-Bidder By Vlad Timinsky" at bounding box center [95, 299] width 150 height 31
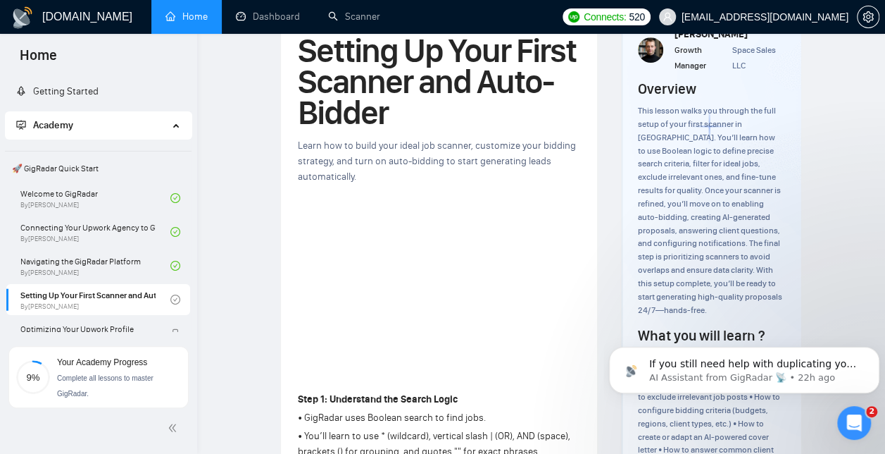
scroll to position [120, 0]
